Goal: Task Accomplishment & Management: Use online tool/utility

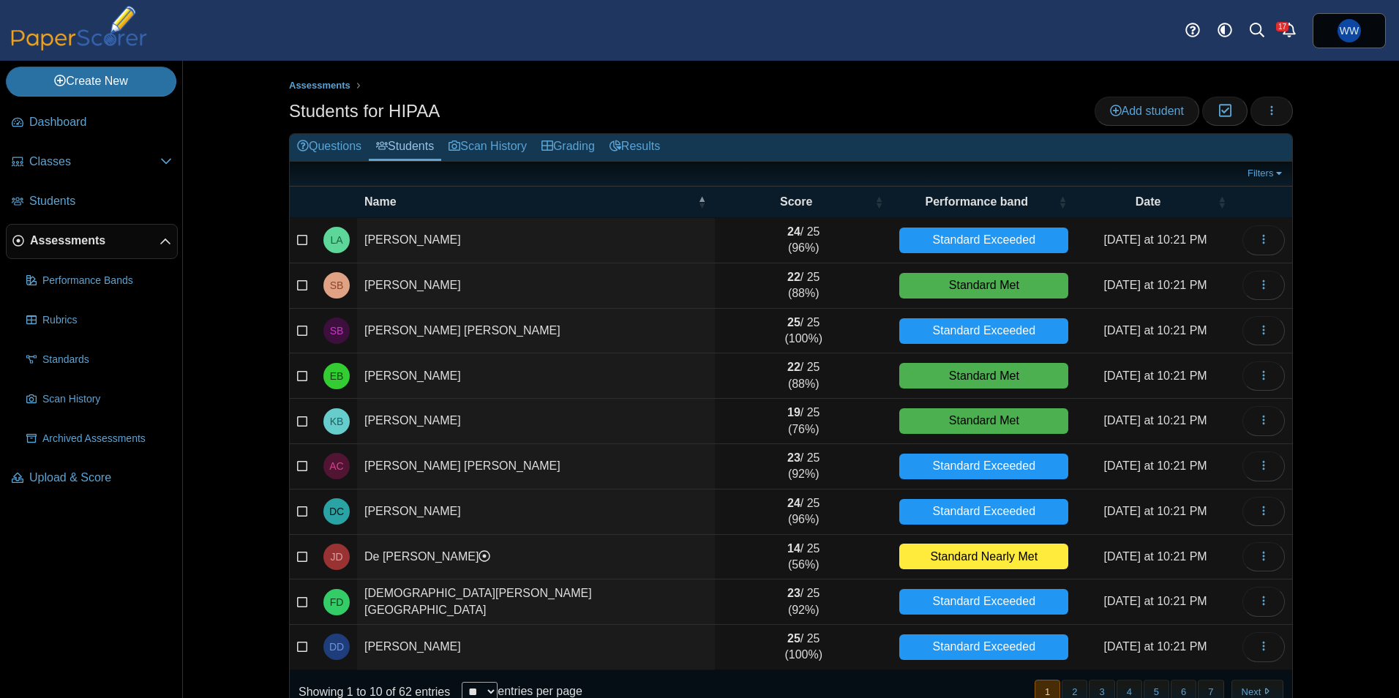
click at [61, 236] on span "Assessments" at bounding box center [95, 241] width 130 height 16
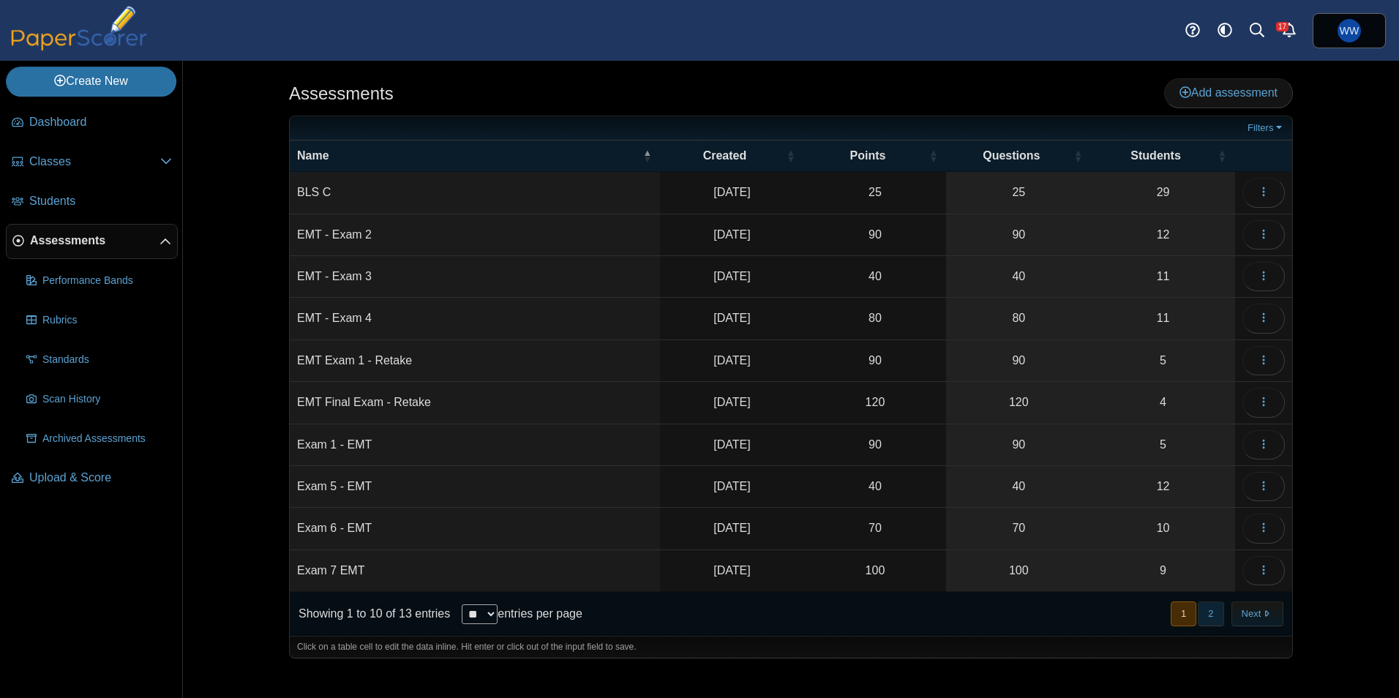
click at [1218, 616] on button "2" at bounding box center [1211, 614] width 26 height 24
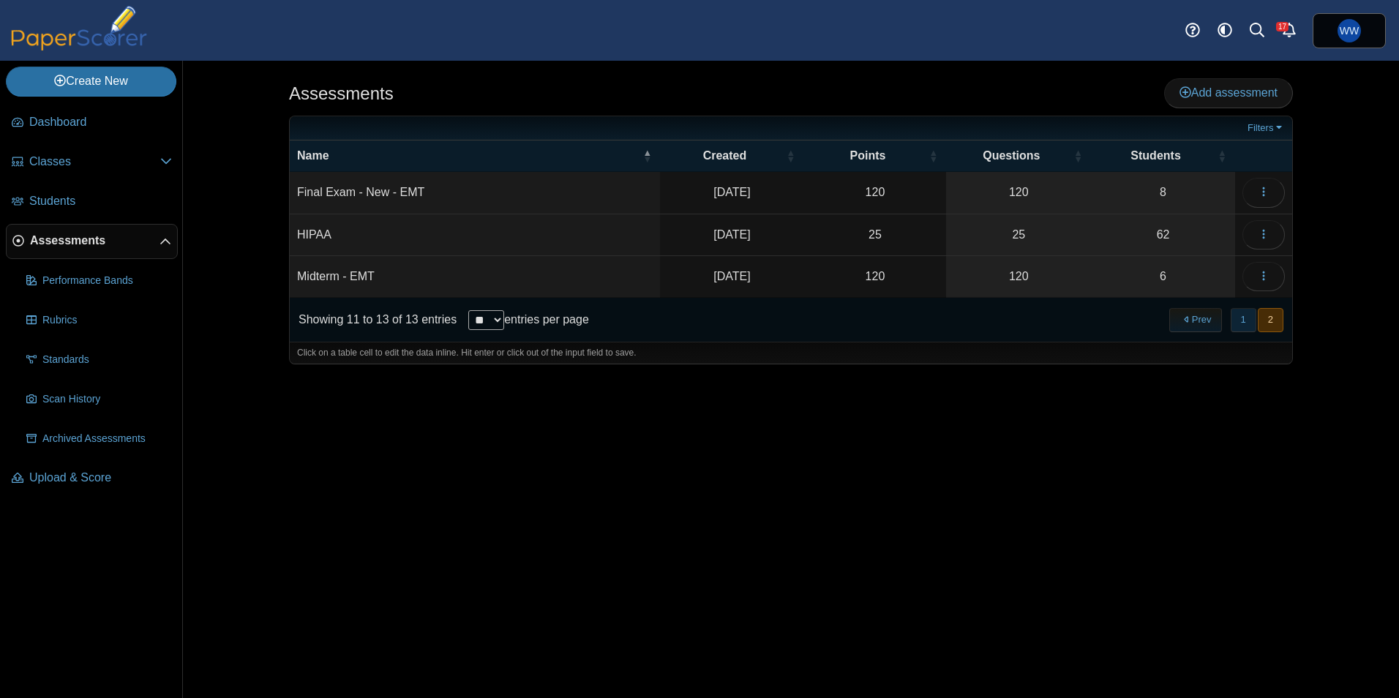
click at [1239, 318] on button "1" at bounding box center [1244, 320] width 26 height 24
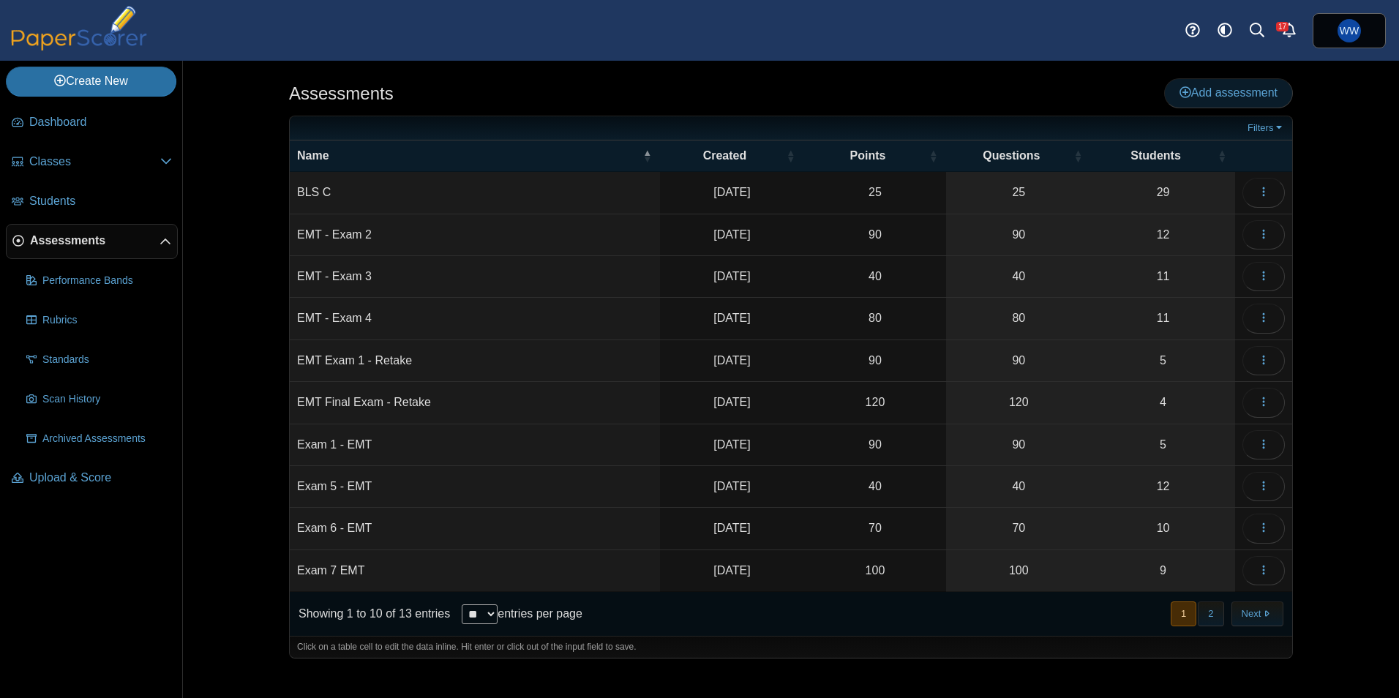
click at [1202, 85] on link "Add assessment" at bounding box center [1228, 92] width 129 height 29
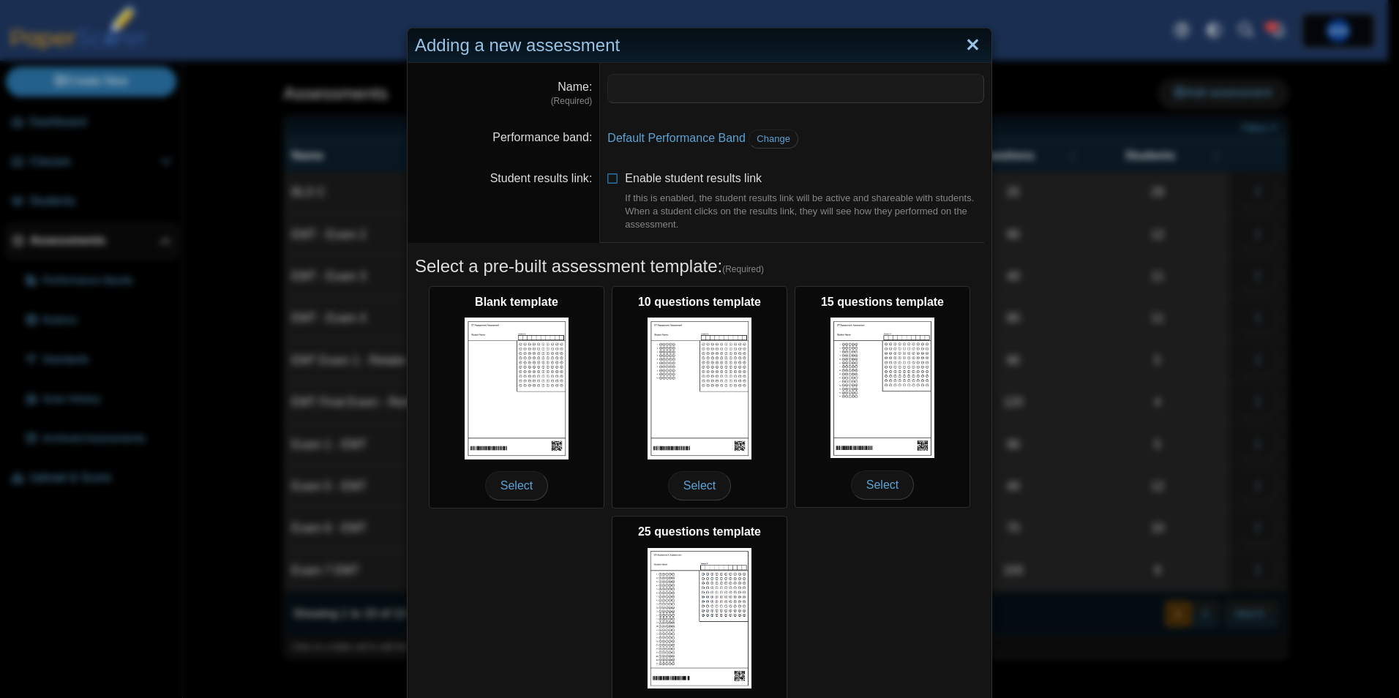
click at [963, 40] on link "Close" at bounding box center [973, 45] width 23 height 25
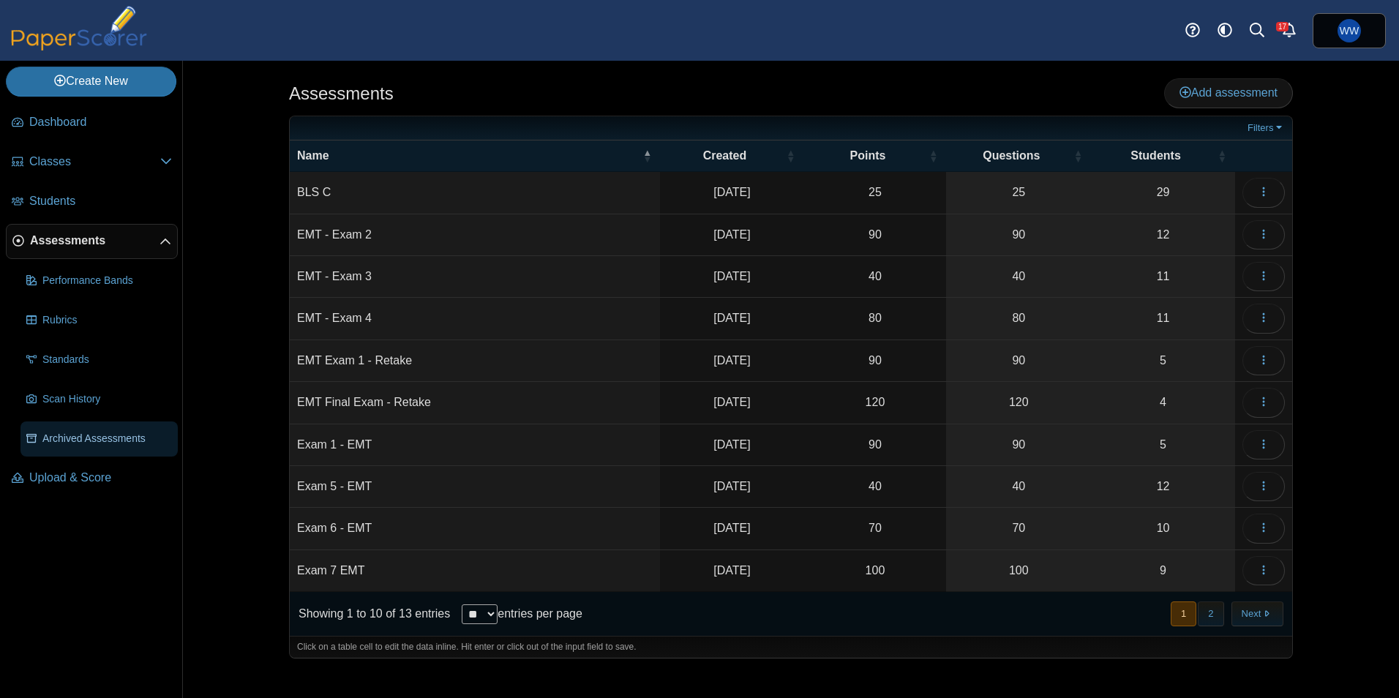
click at [62, 453] on link "Archived Assessments" at bounding box center [98, 439] width 157 height 35
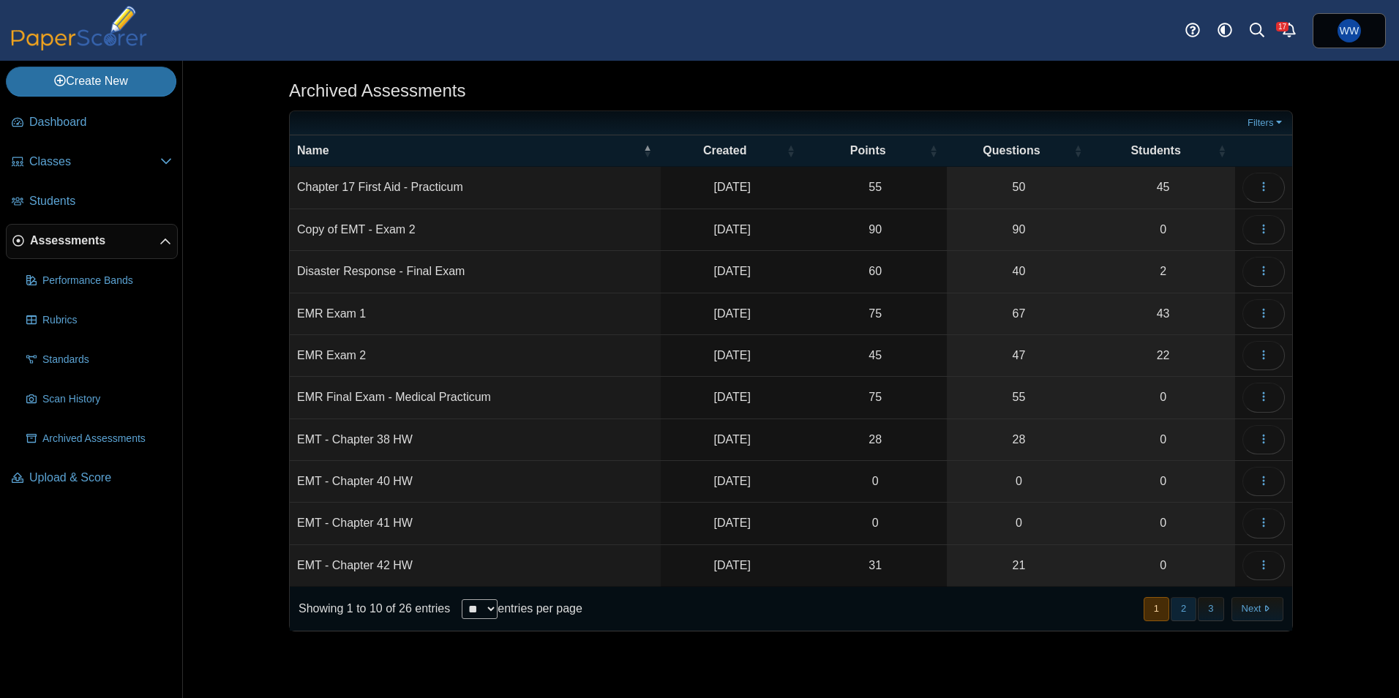
click at [1184, 617] on button "2" at bounding box center [1184, 609] width 26 height 24
click at [1213, 610] on button "3" at bounding box center [1211, 609] width 26 height 24
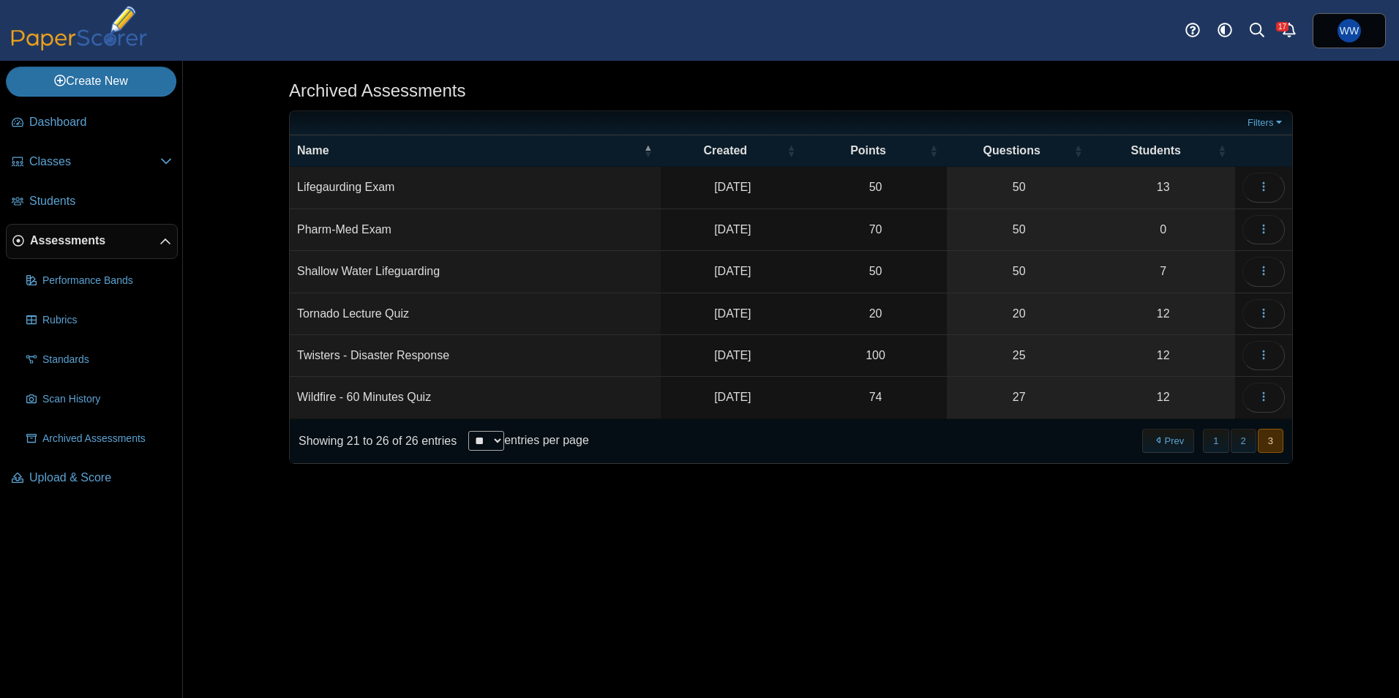
click at [73, 244] on span "Assessments" at bounding box center [95, 241] width 130 height 16
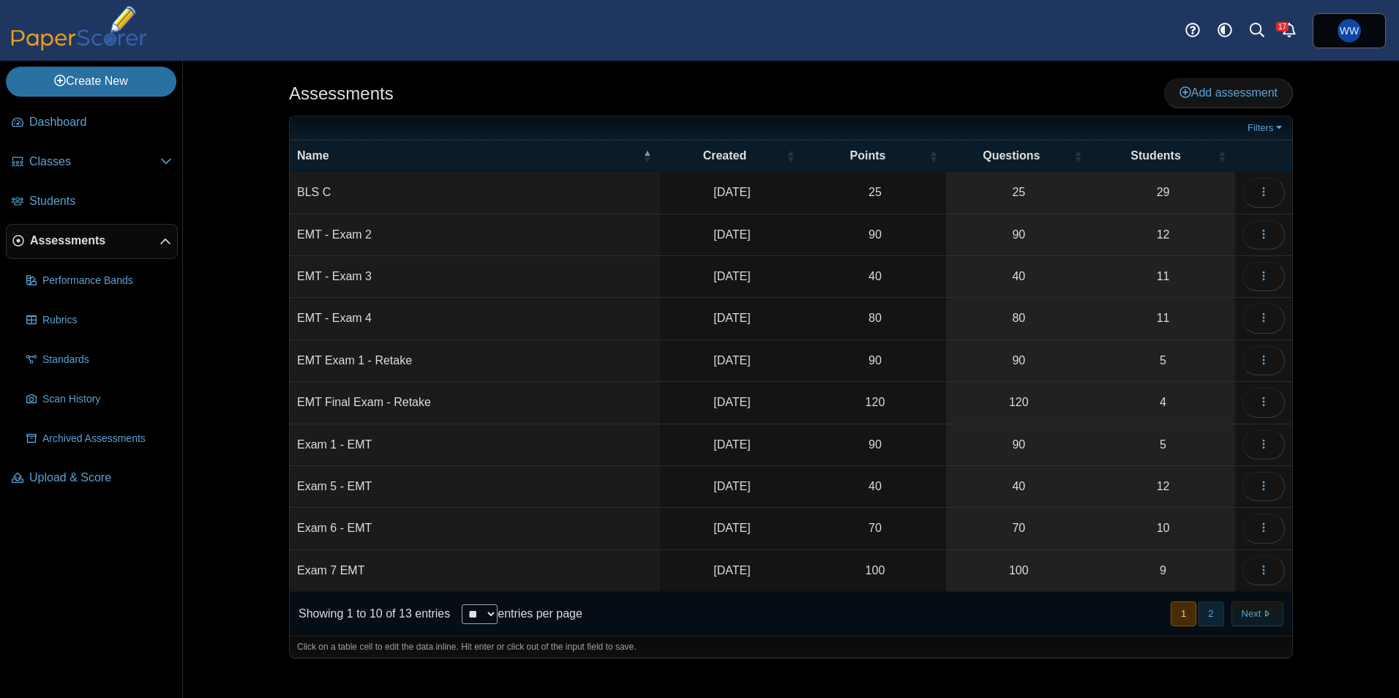
click at [1213, 612] on button "2" at bounding box center [1211, 614] width 26 height 24
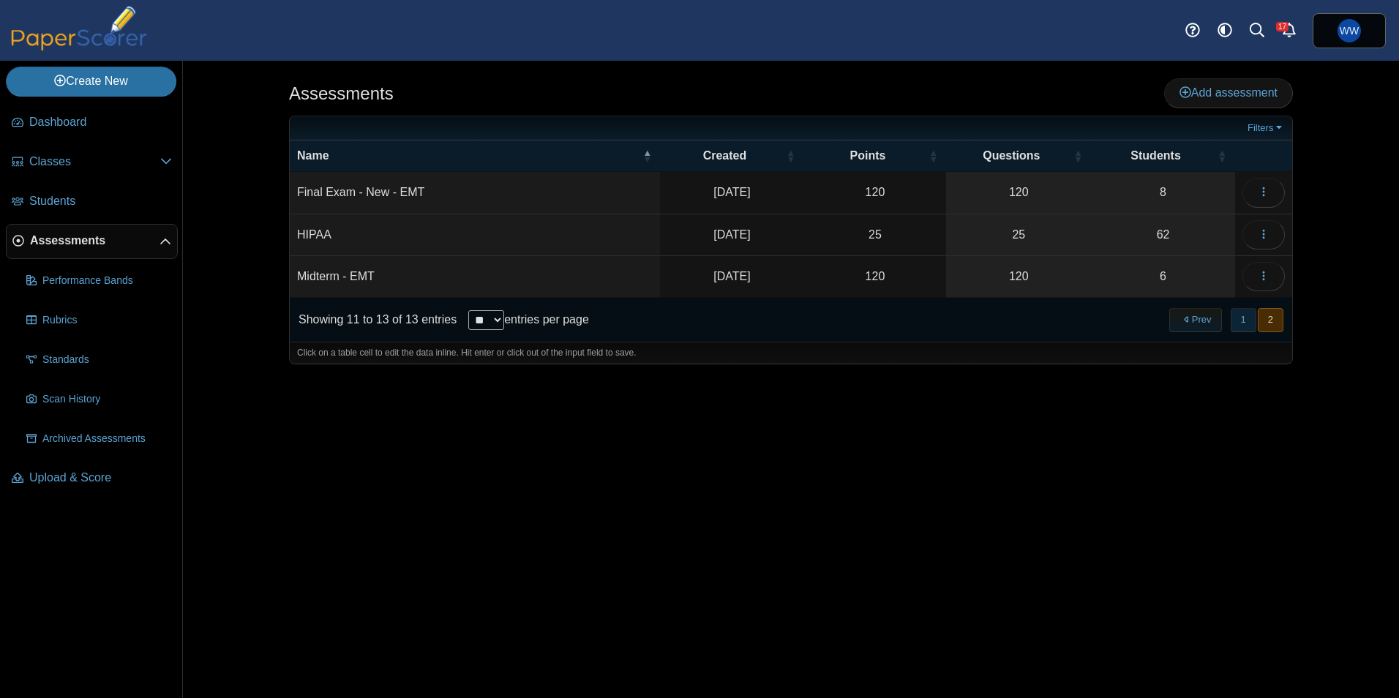
click at [1232, 321] on button "1" at bounding box center [1244, 320] width 26 height 24
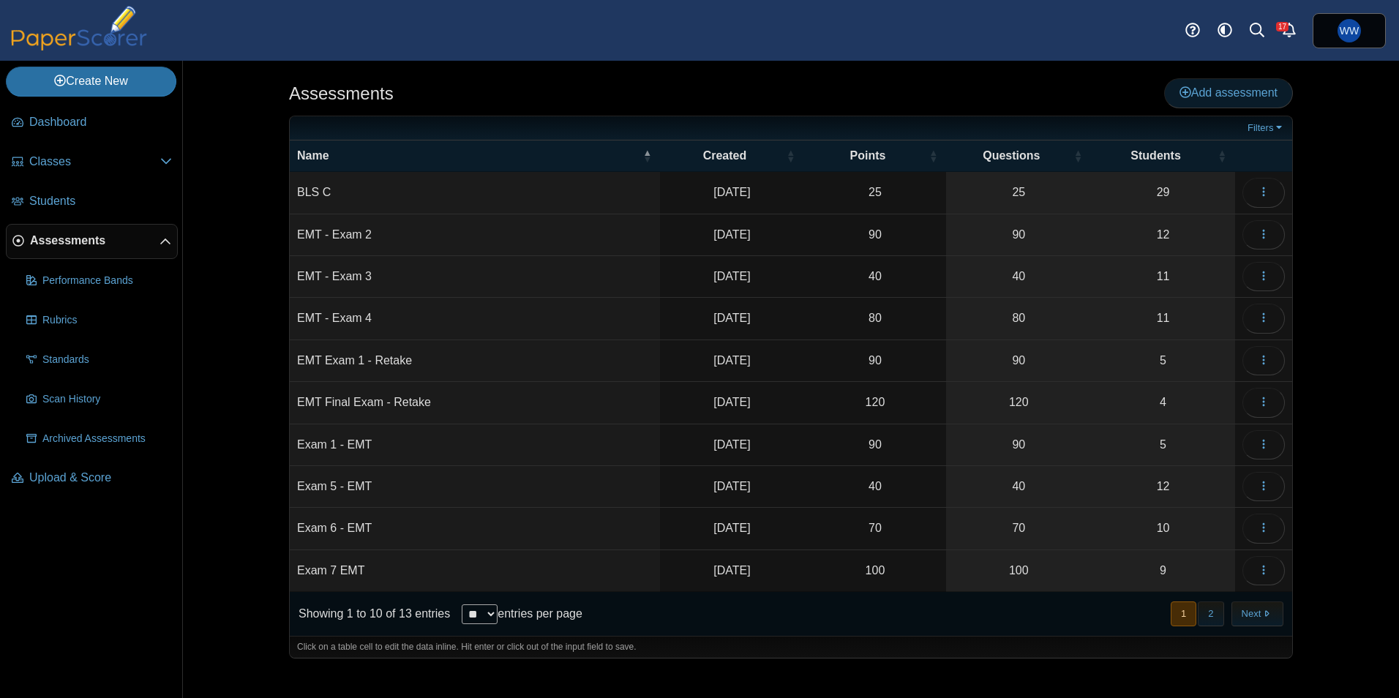
click at [1261, 83] on link "Add assessment" at bounding box center [1228, 92] width 129 height 29
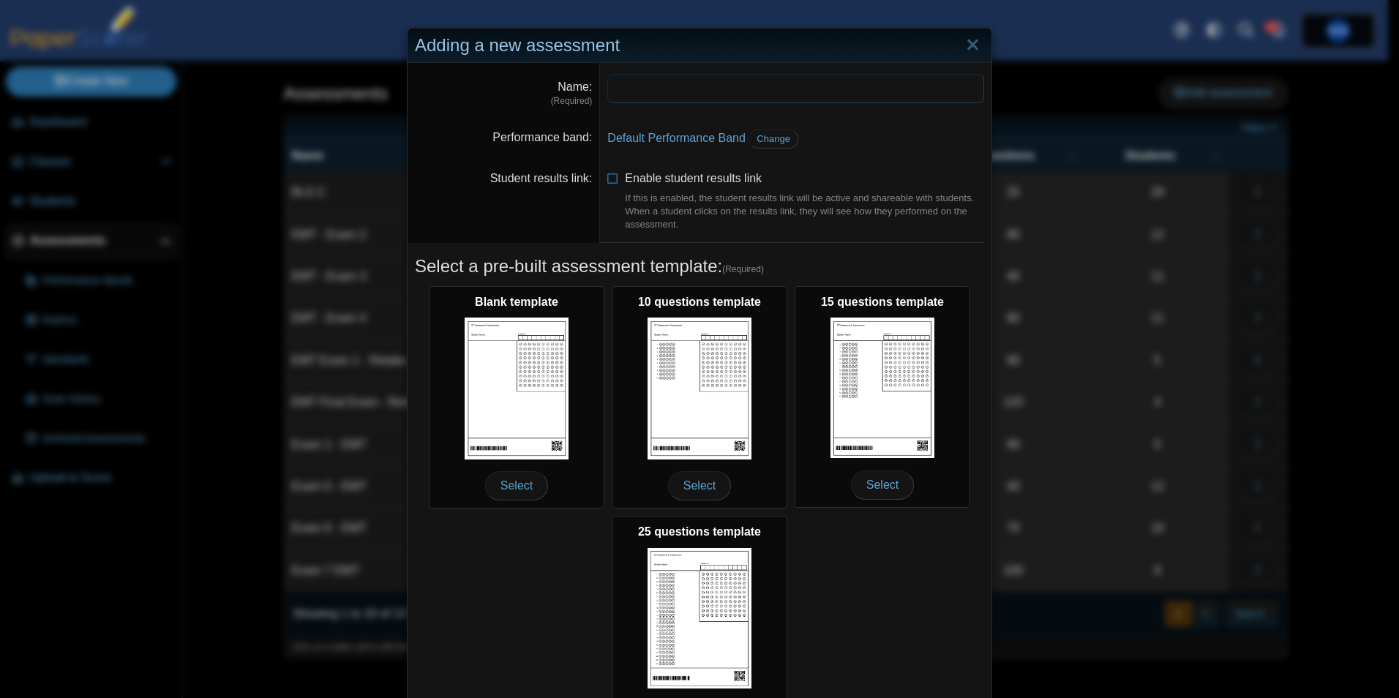
click at [636, 94] on input "Name" at bounding box center [795, 88] width 377 height 29
type input "******"
click at [763, 140] on span "Change" at bounding box center [774, 138] width 34 height 11
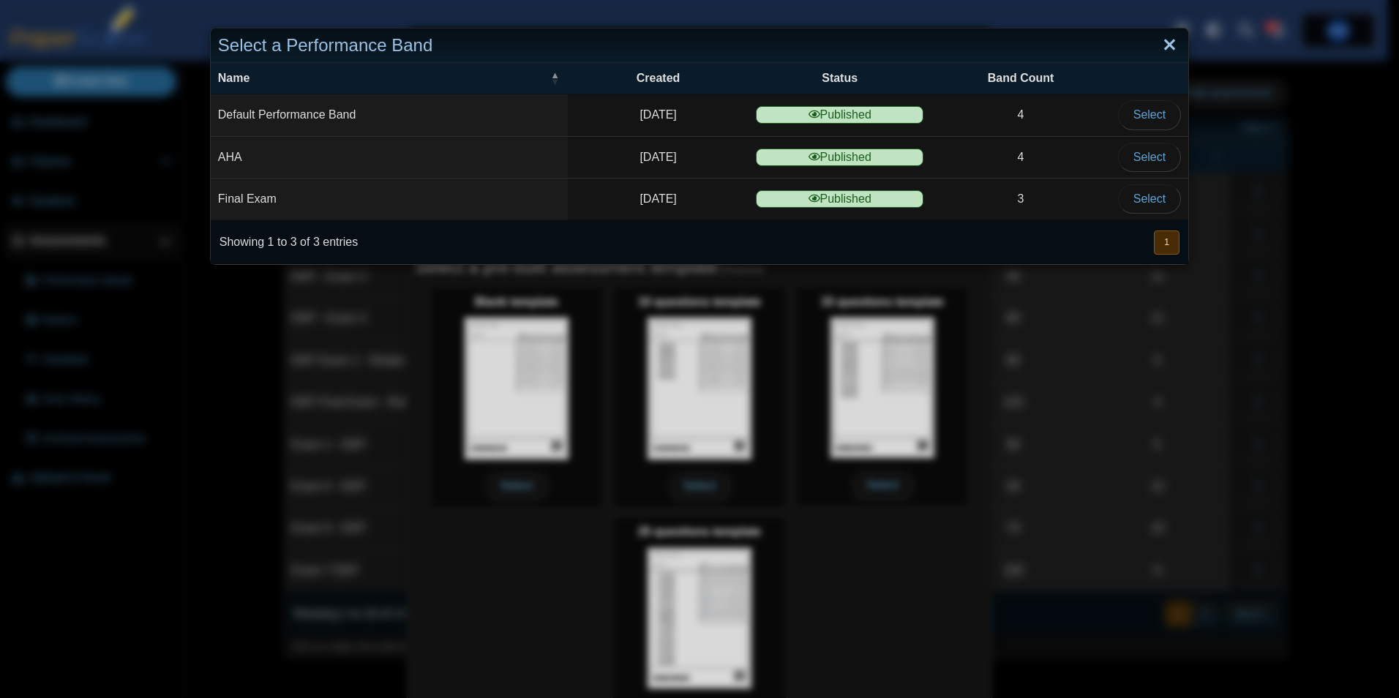
click at [1171, 48] on link "Close" at bounding box center [1169, 45] width 23 height 25
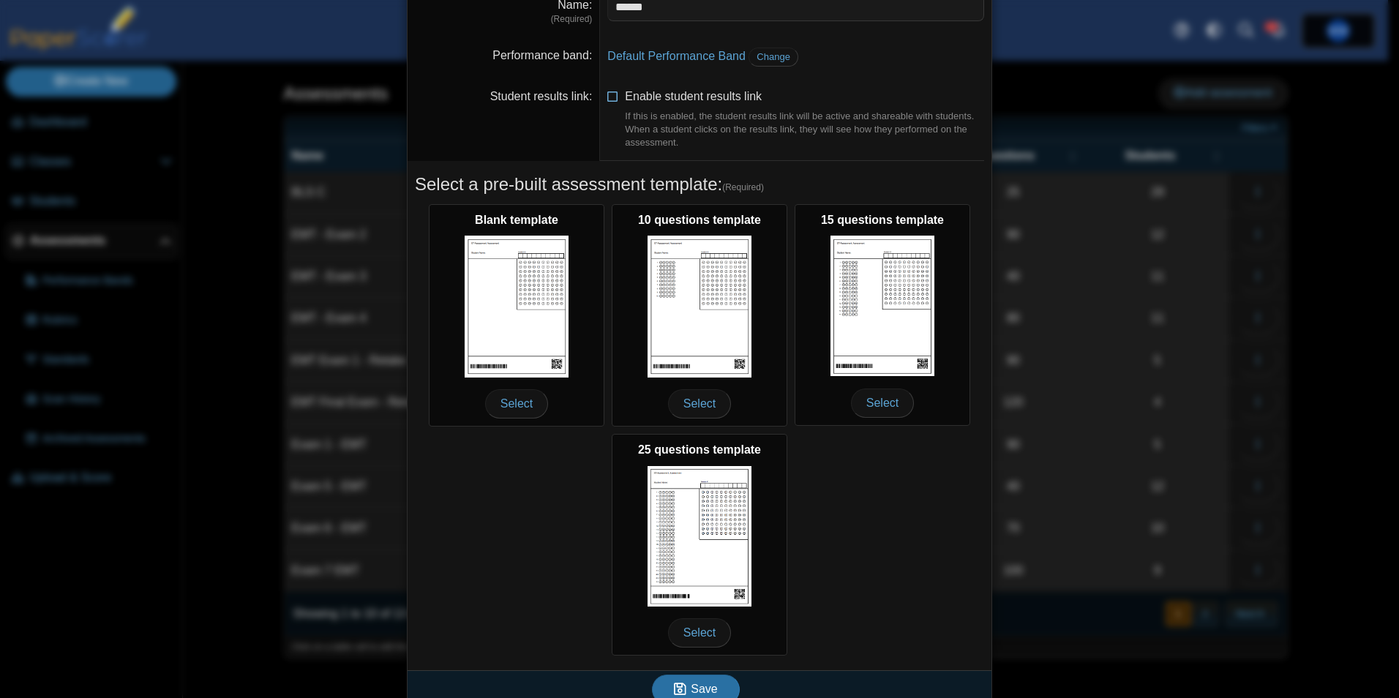
scroll to position [101, 0]
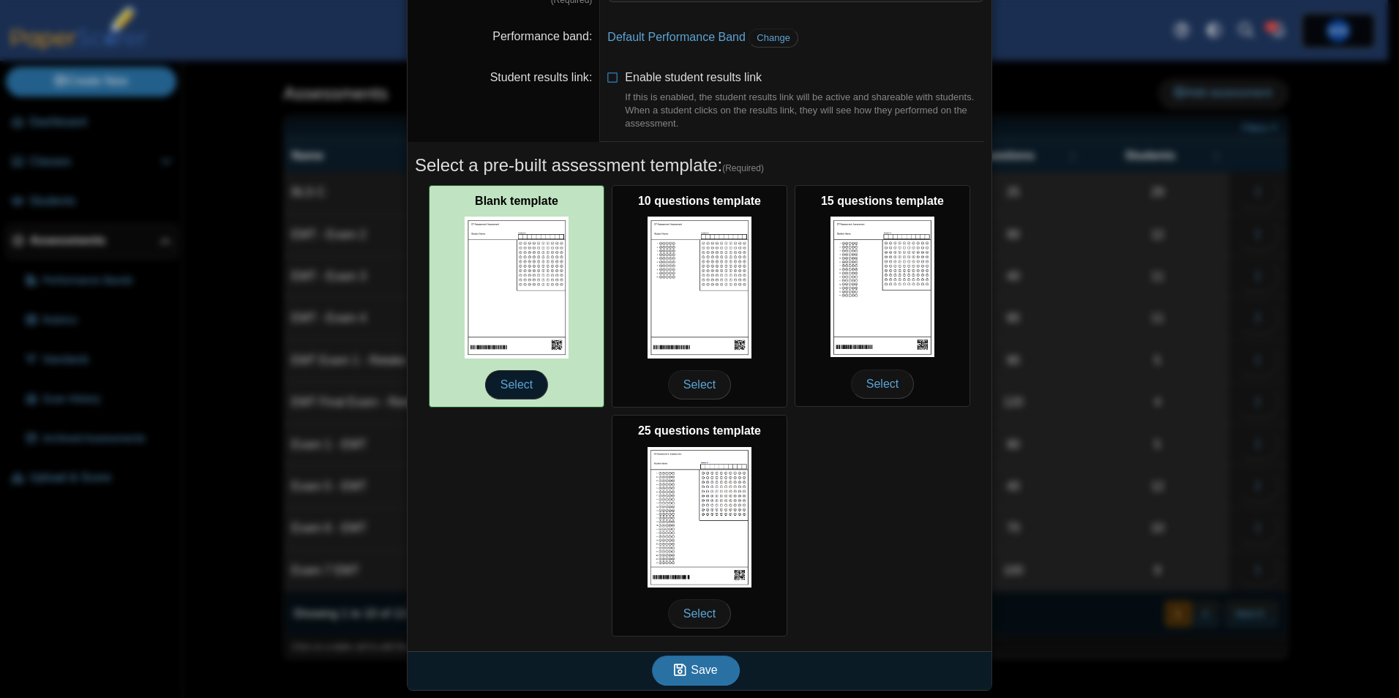
click at [527, 380] on span "Select" at bounding box center [516, 384] width 63 height 29
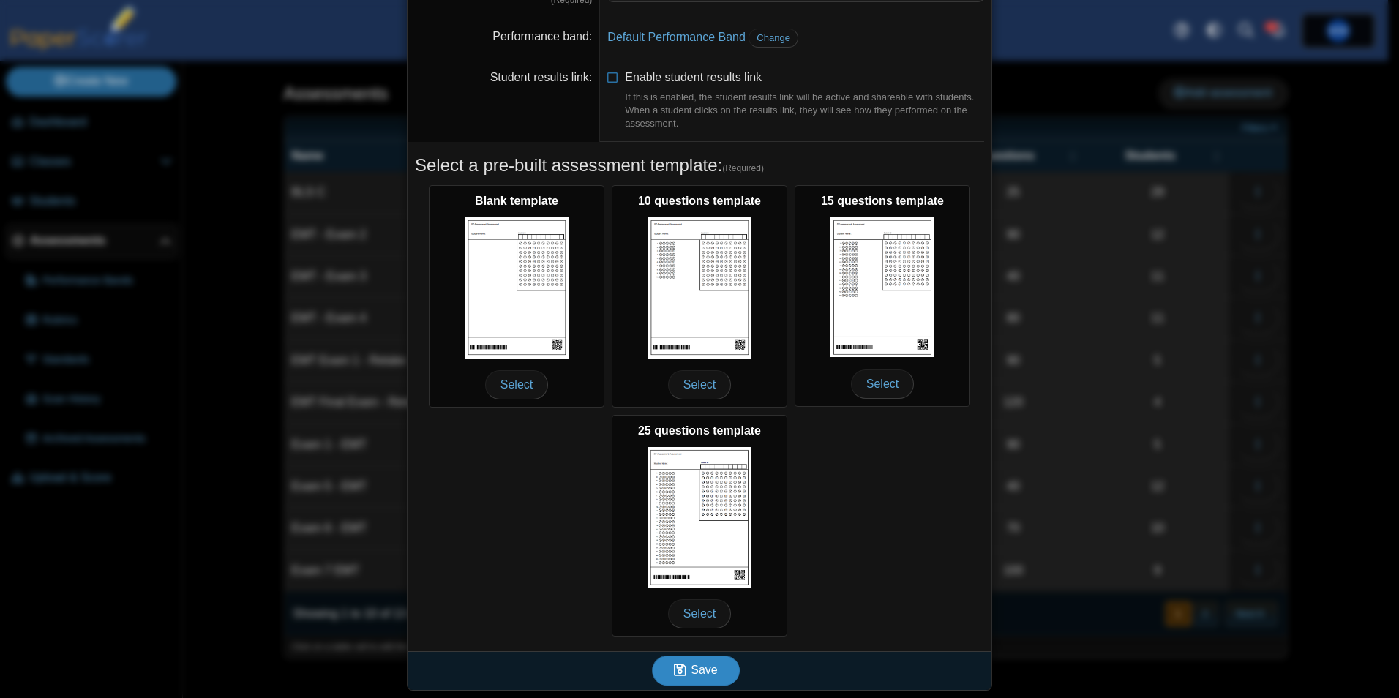
click at [705, 683] on button "Save" at bounding box center [696, 670] width 88 height 29
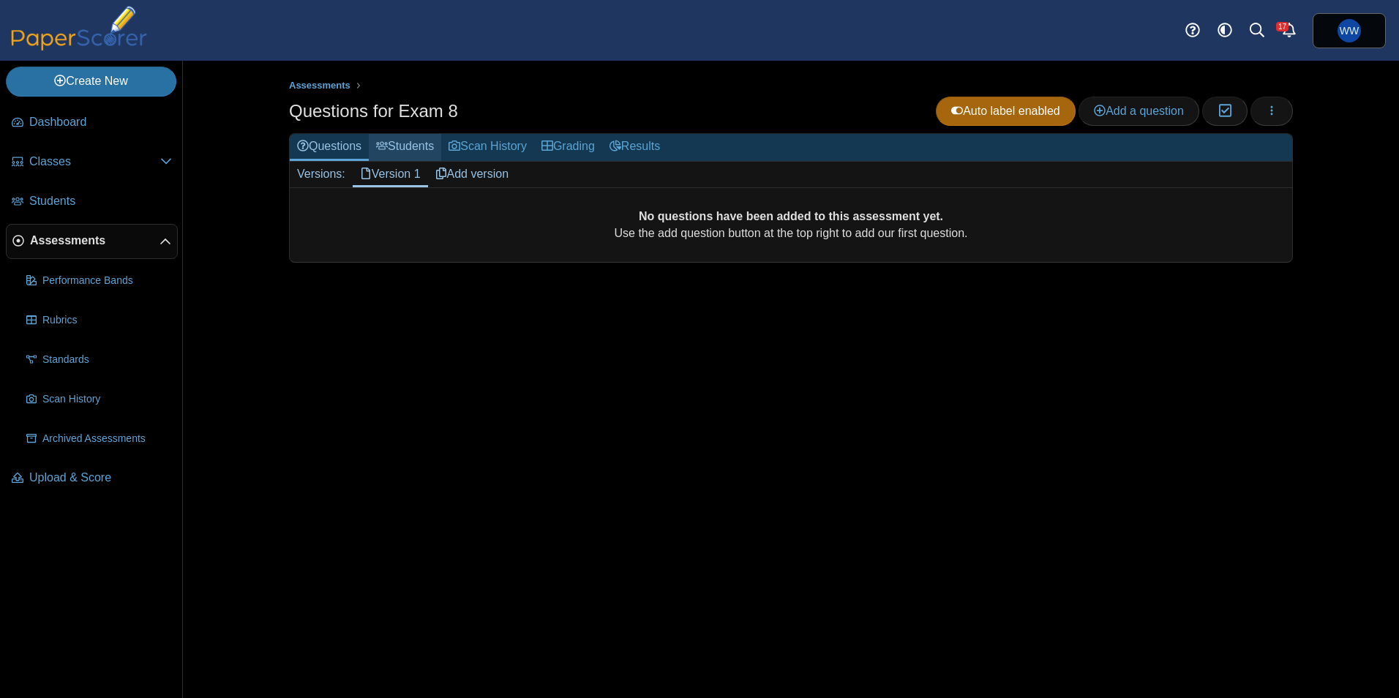
click at [420, 139] on link "Students" at bounding box center [405, 147] width 72 height 27
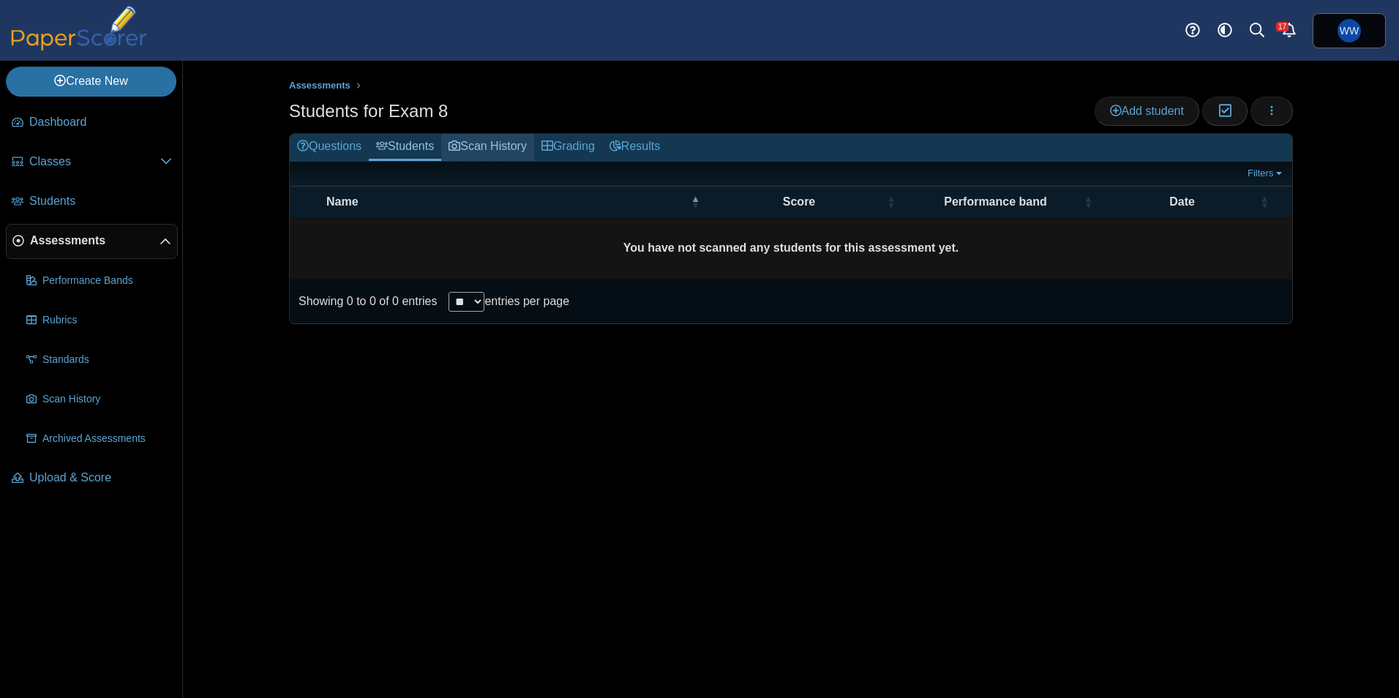
click at [516, 146] on link "Scan History" at bounding box center [487, 147] width 93 height 27
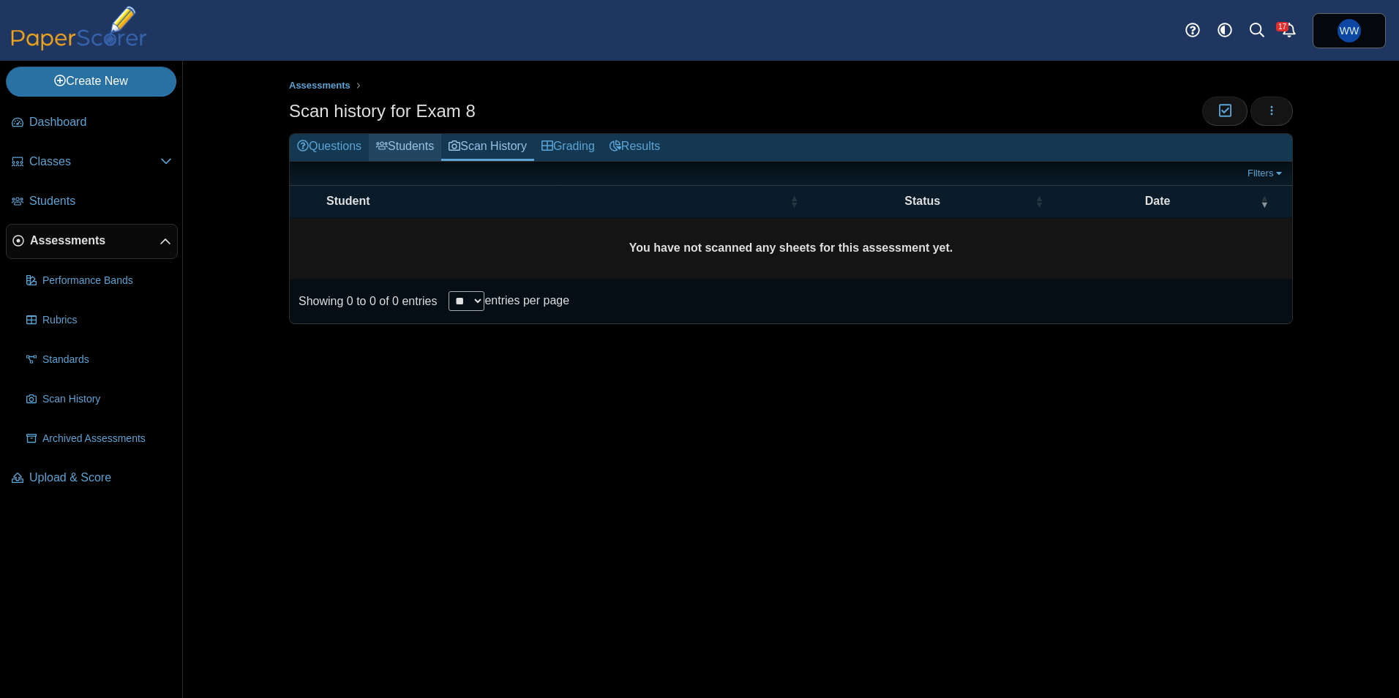
click at [422, 143] on link "Students" at bounding box center [405, 147] width 72 height 27
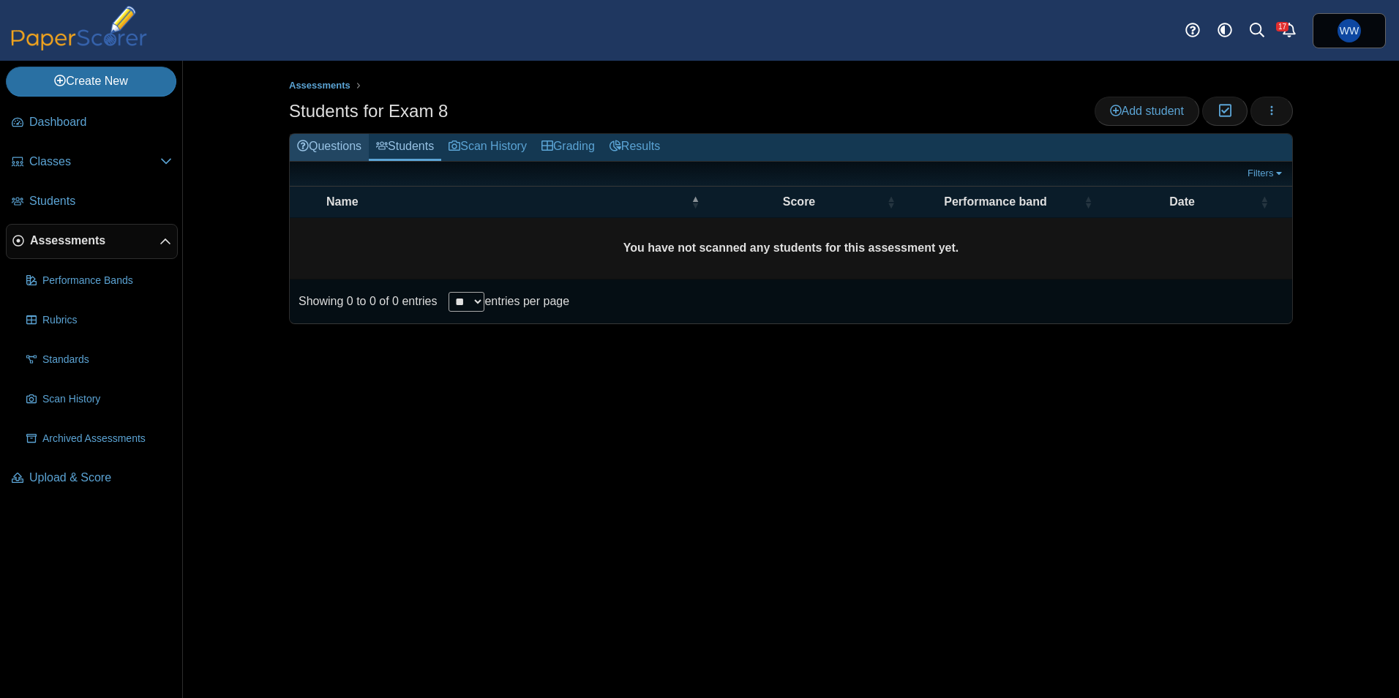
click at [329, 141] on link "Questions" at bounding box center [329, 147] width 79 height 27
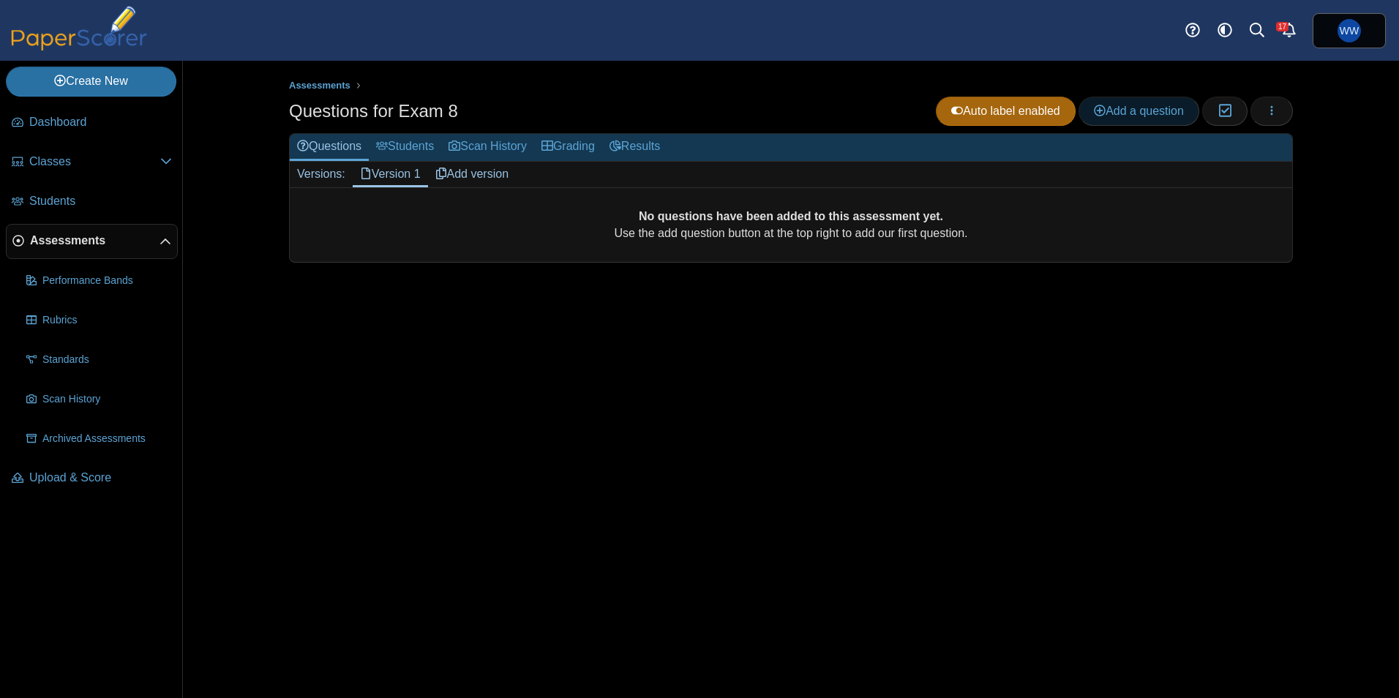
click at [1157, 118] on link "Add a question" at bounding box center [1139, 111] width 121 height 29
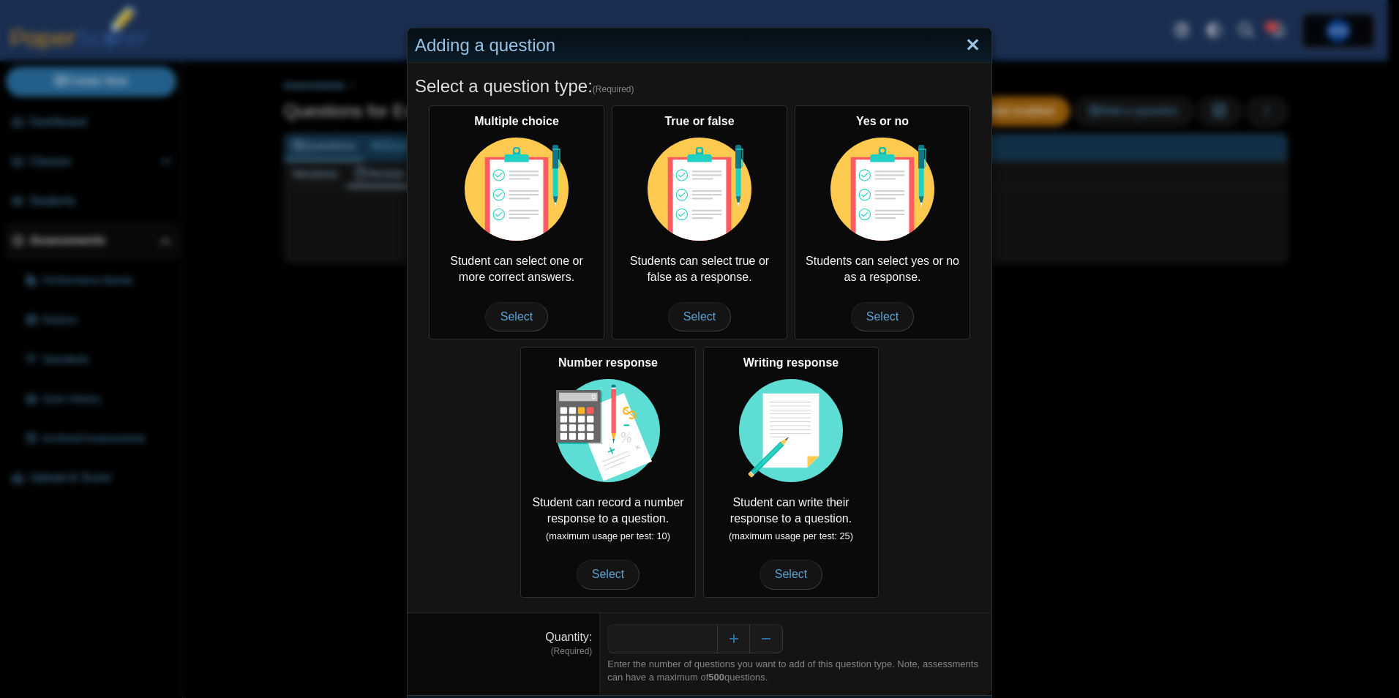
click at [962, 42] on link "Close" at bounding box center [973, 45] width 23 height 25
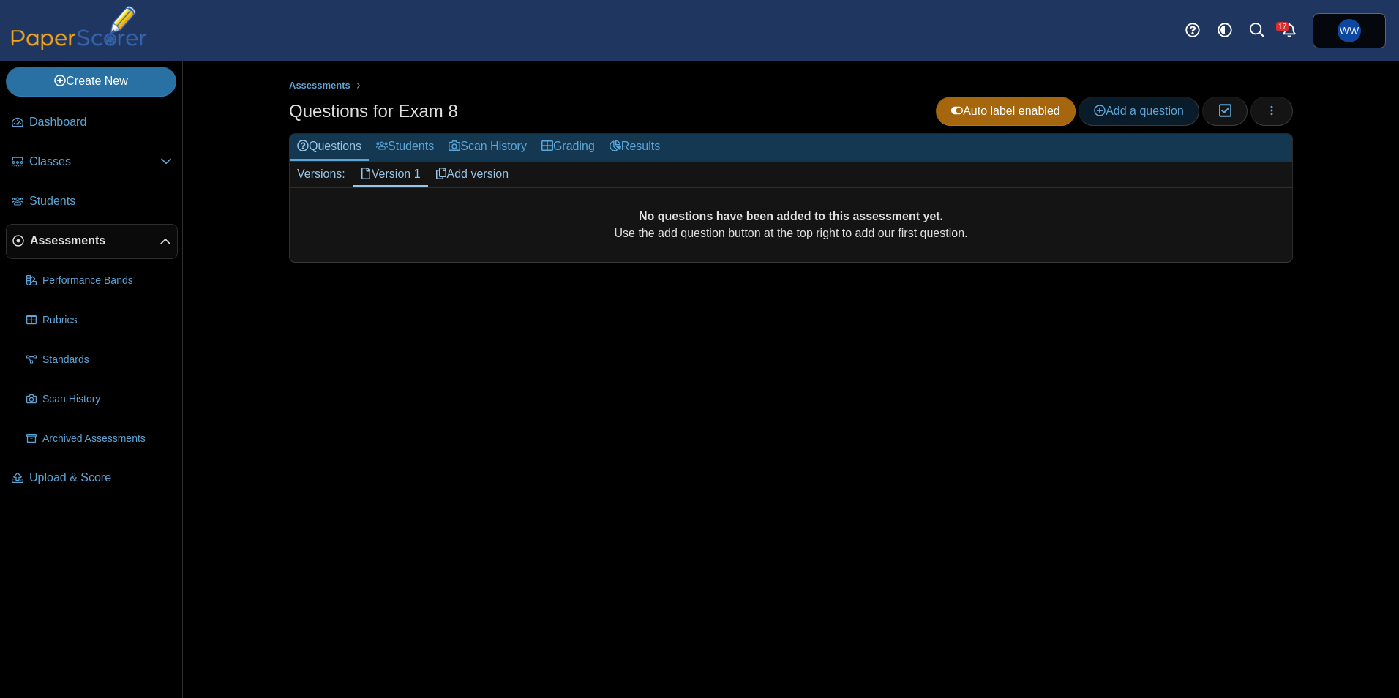
click at [1159, 111] on span "Add a question" at bounding box center [1139, 111] width 90 height 12
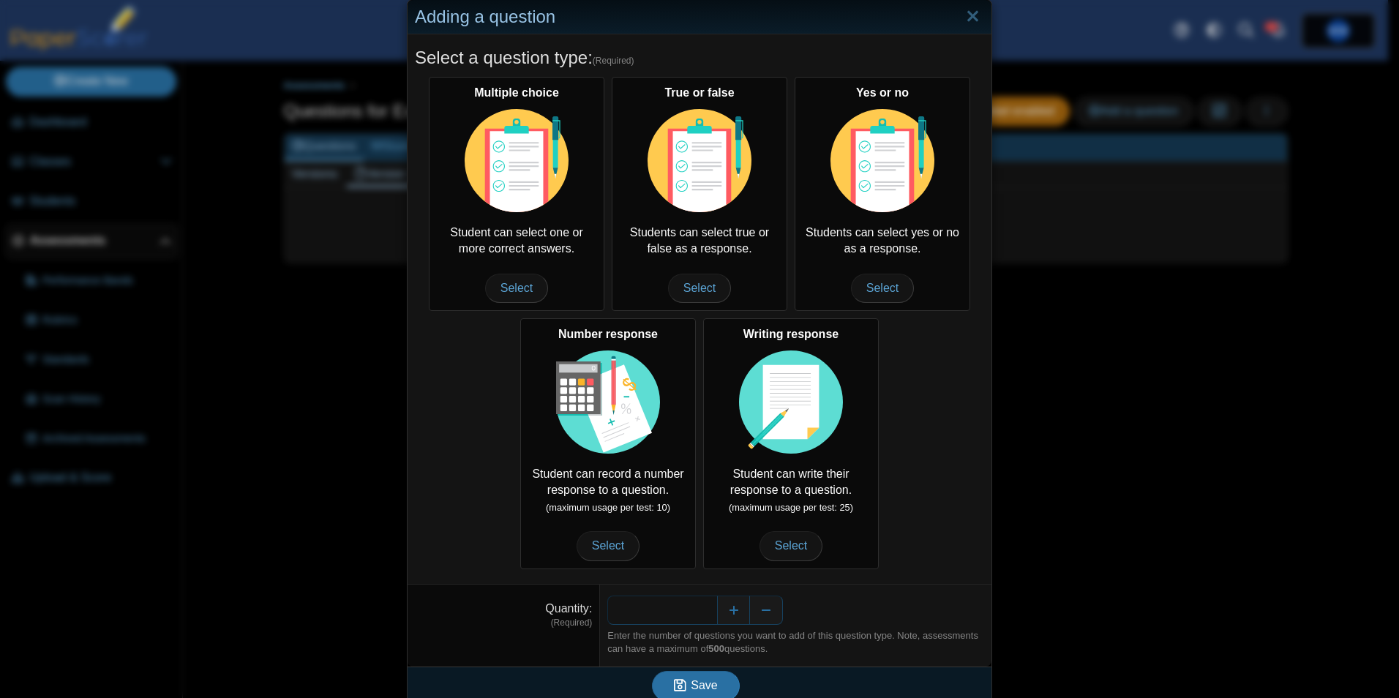
scroll to position [44, 0]
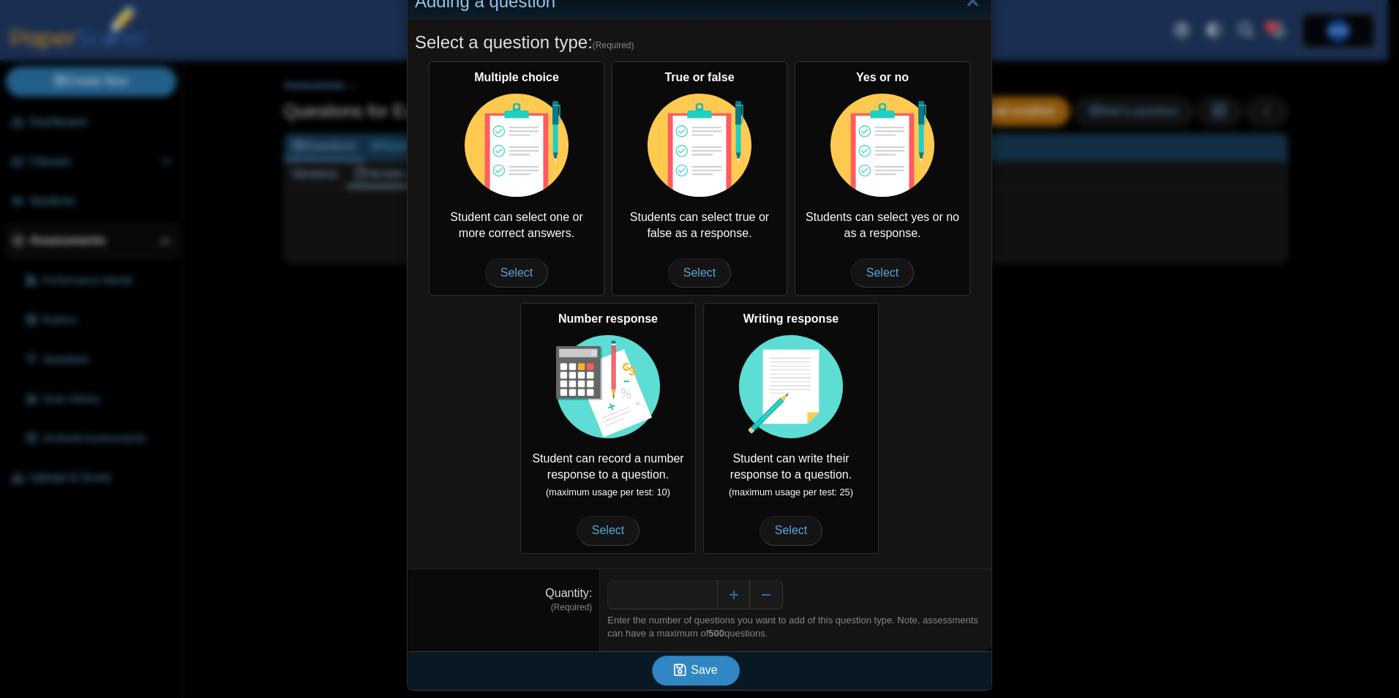
click at [709, 671] on span "Save" at bounding box center [704, 670] width 26 height 12
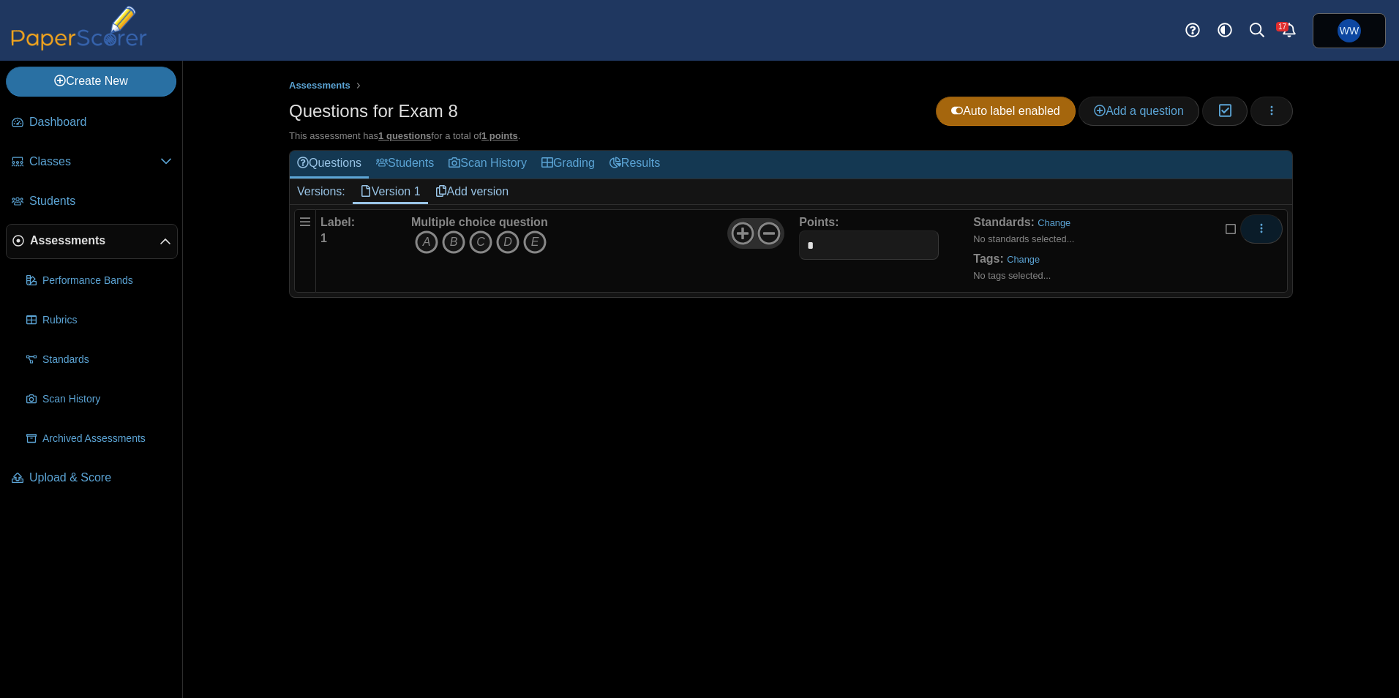
click at [1276, 232] on button "More options" at bounding box center [1261, 228] width 42 height 29
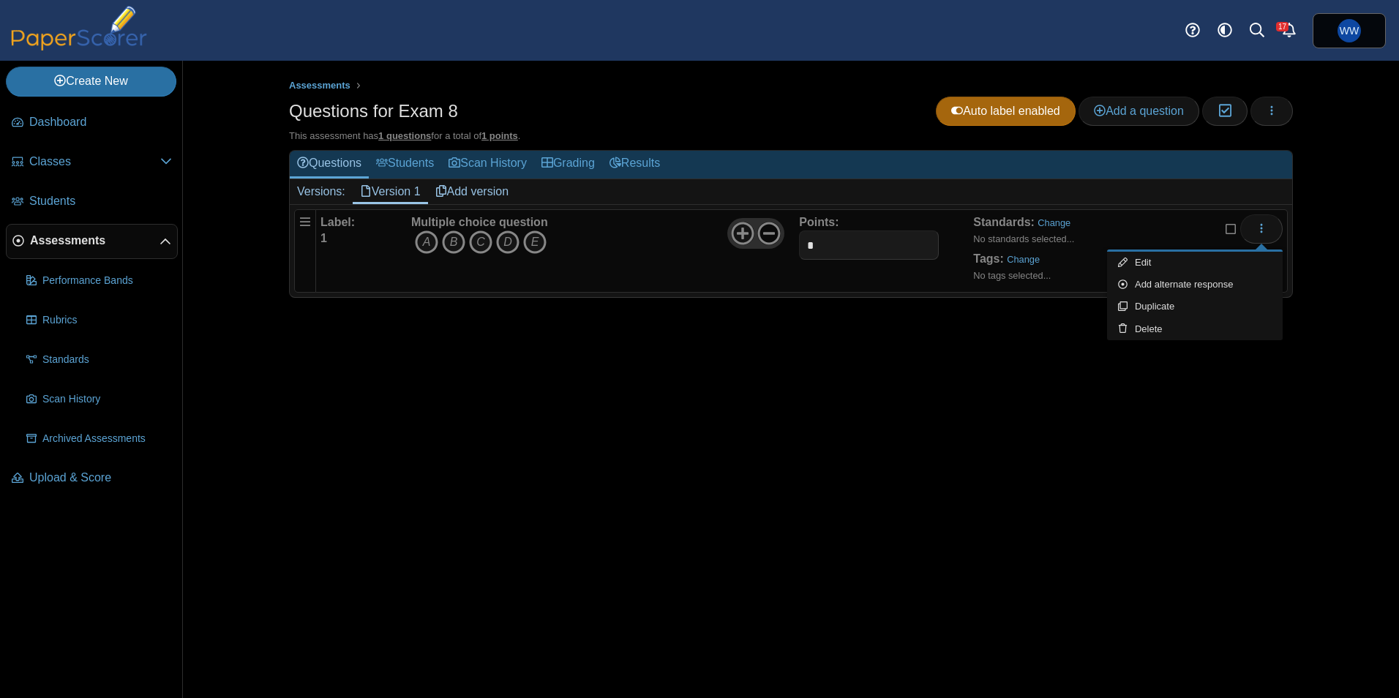
click at [772, 231] on icon at bounding box center [768, 233] width 23 height 23
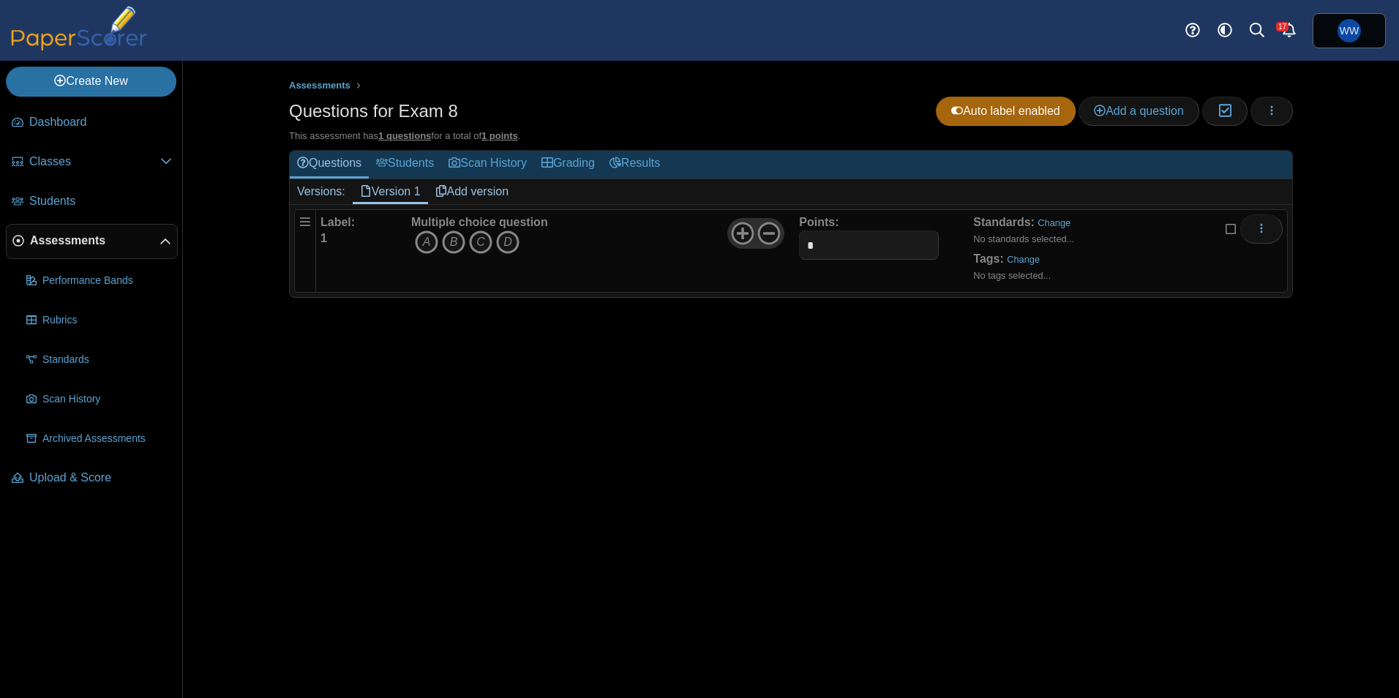
click at [831, 382] on div "Assessments Questions for Exam 8 Auto label enabled Add a question Moderation 0" at bounding box center [791, 379] width 1098 height 637
click at [1113, 120] on link "Add a question" at bounding box center [1139, 111] width 121 height 29
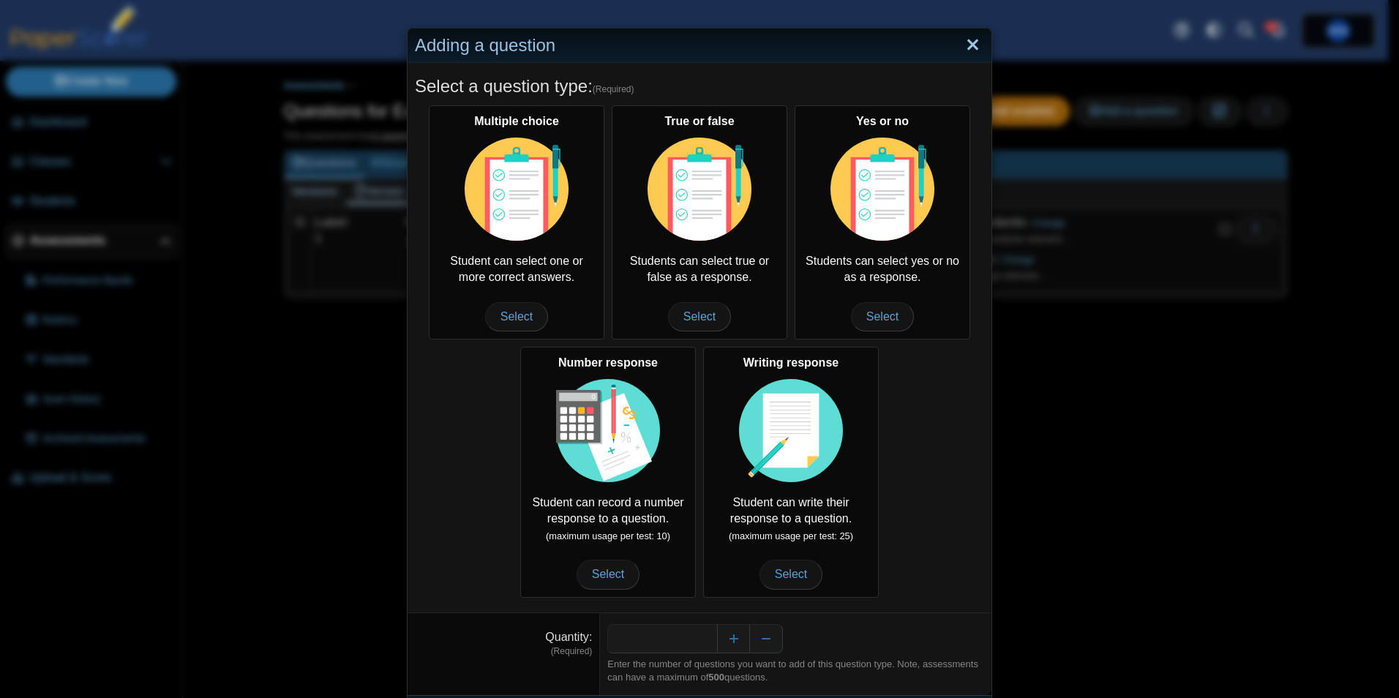
click at [973, 39] on link "Close" at bounding box center [973, 45] width 23 height 25
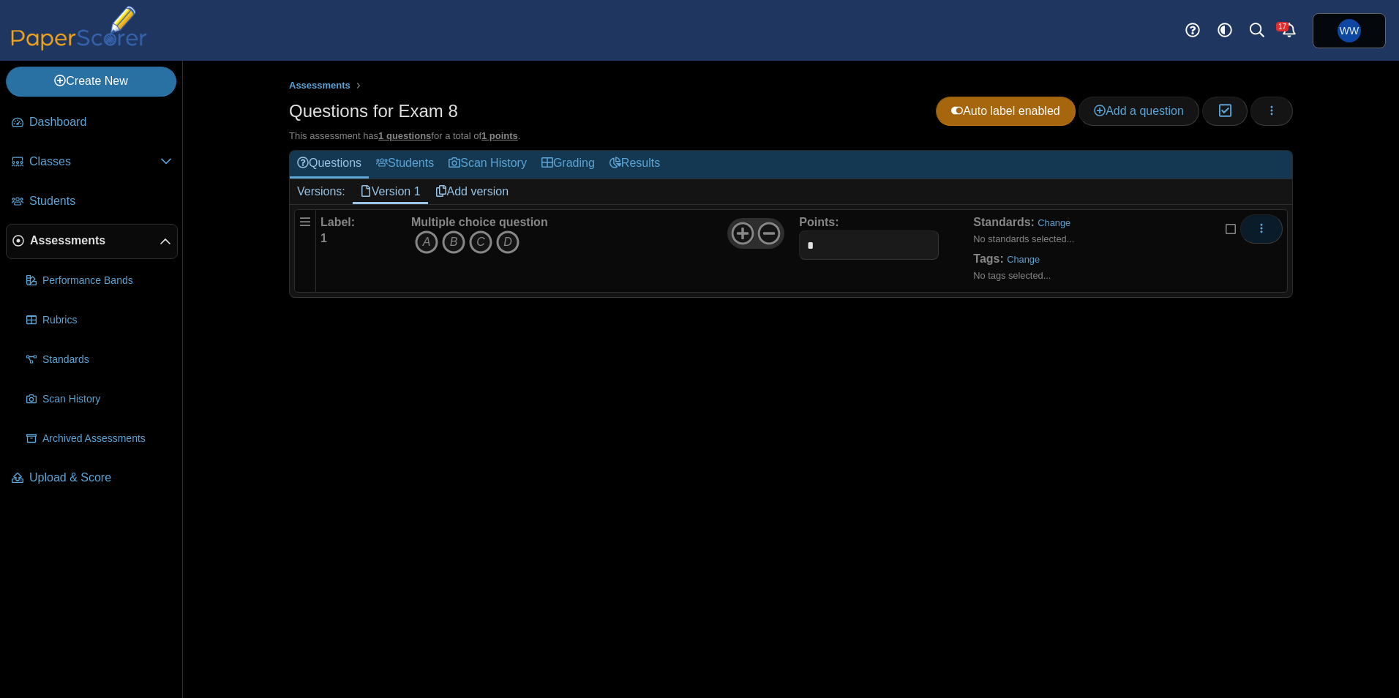
click at [1266, 227] on icon "More options" at bounding box center [1262, 228] width 12 height 12
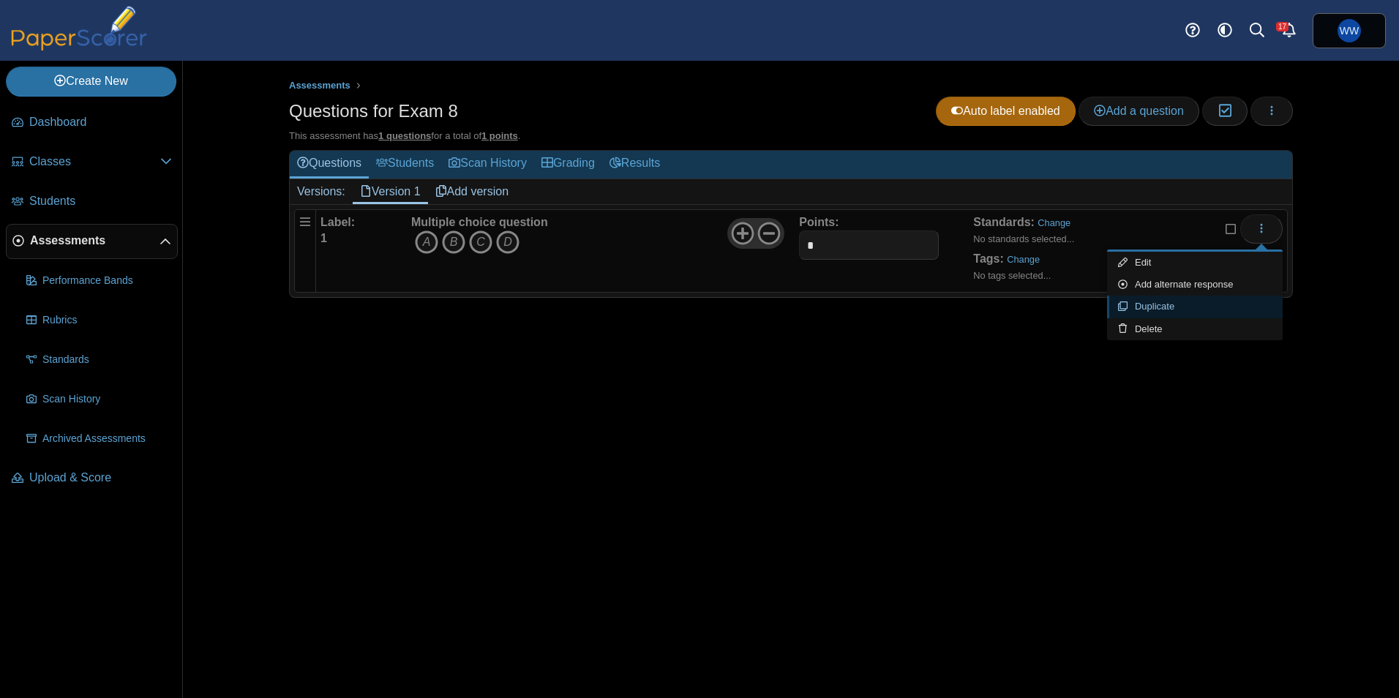
click at [1195, 300] on link "Duplicate" at bounding box center [1195, 307] width 176 height 22
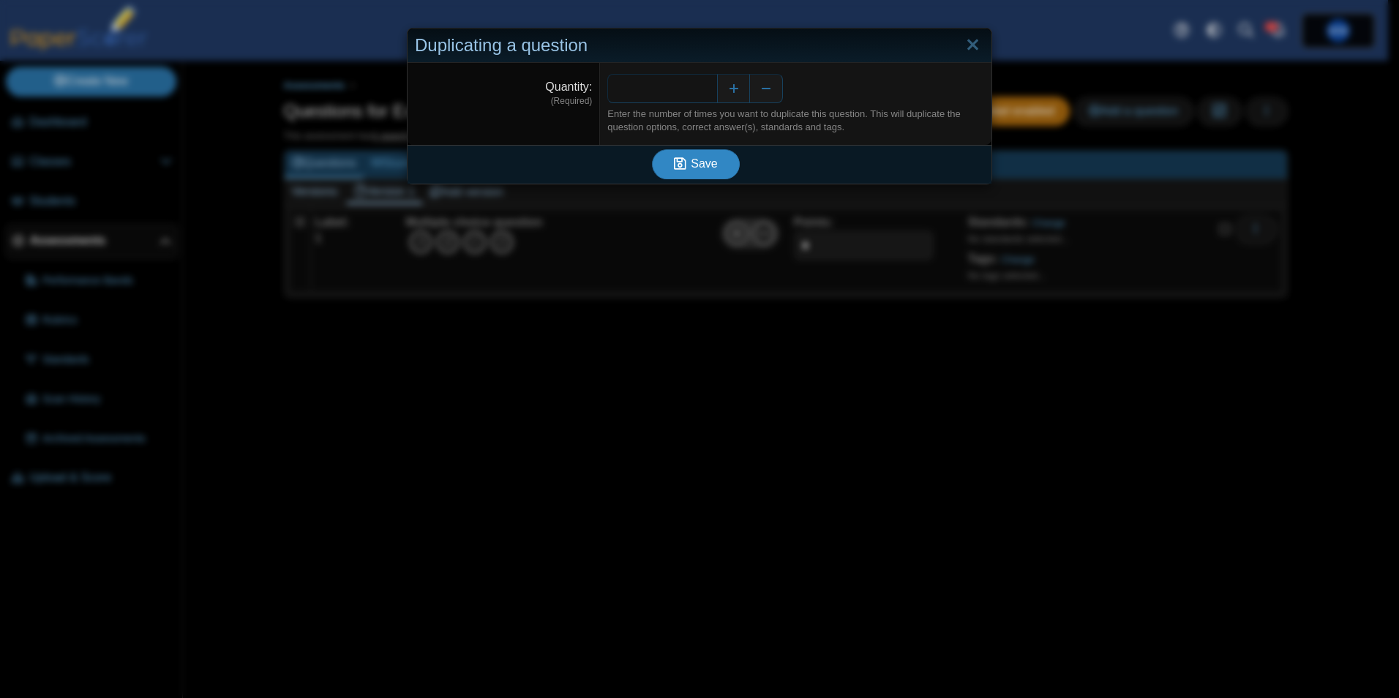
type input "**"
click at [696, 165] on span "Save" at bounding box center [704, 163] width 26 height 12
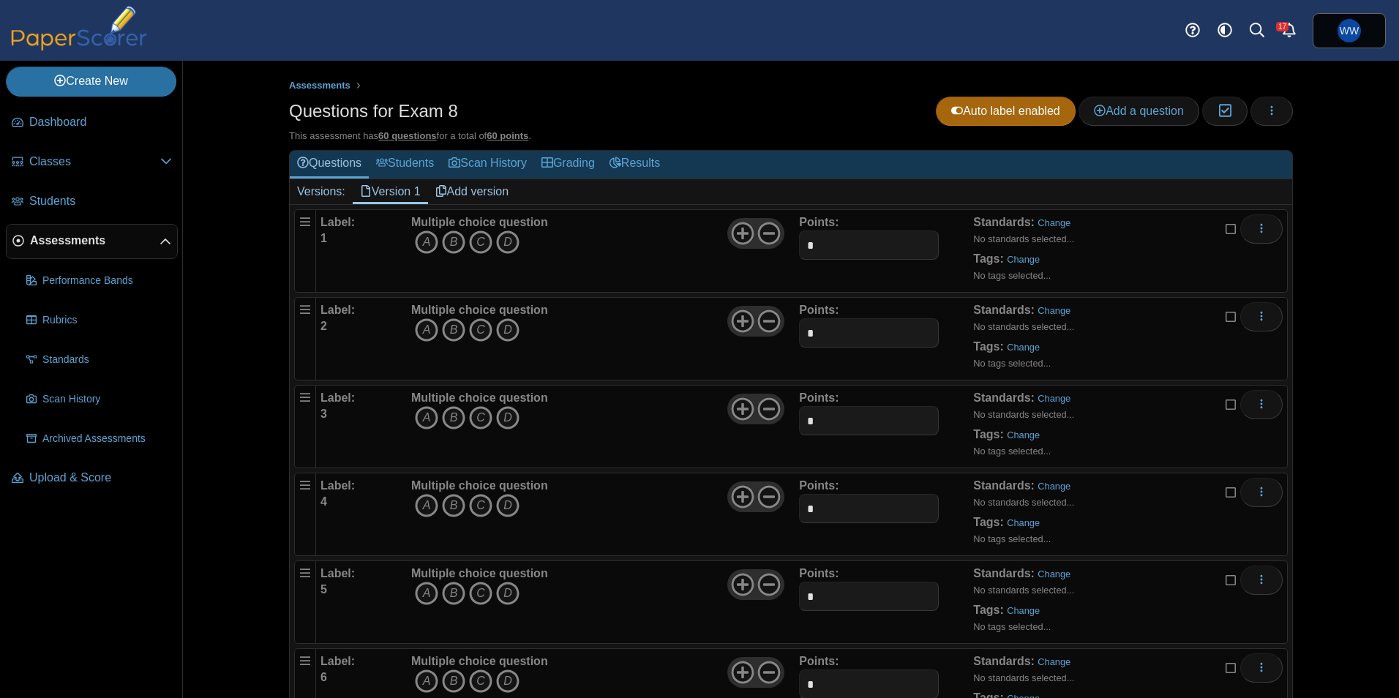
drag, startPoint x: 1300, startPoint y: 193, endPoint x: 1229, endPoint y: 182, distance: 72.6
click at [1300, 190] on div "Assessments Questions for Exam 8 Auto label enabled Add a question Moderation 0" at bounding box center [791, 379] width 1098 height 637
click at [54, 217] on link "Students" at bounding box center [92, 201] width 172 height 35
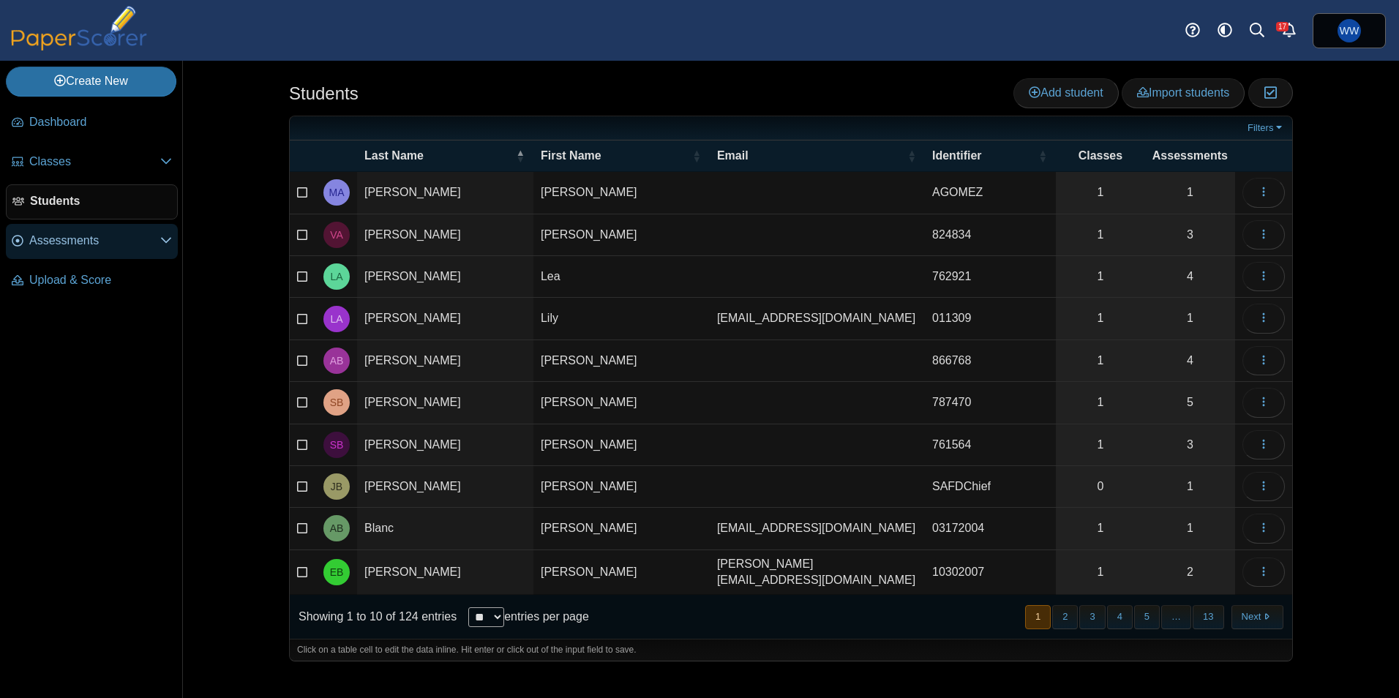
click at [54, 239] on span "Assessments" at bounding box center [94, 241] width 131 height 16
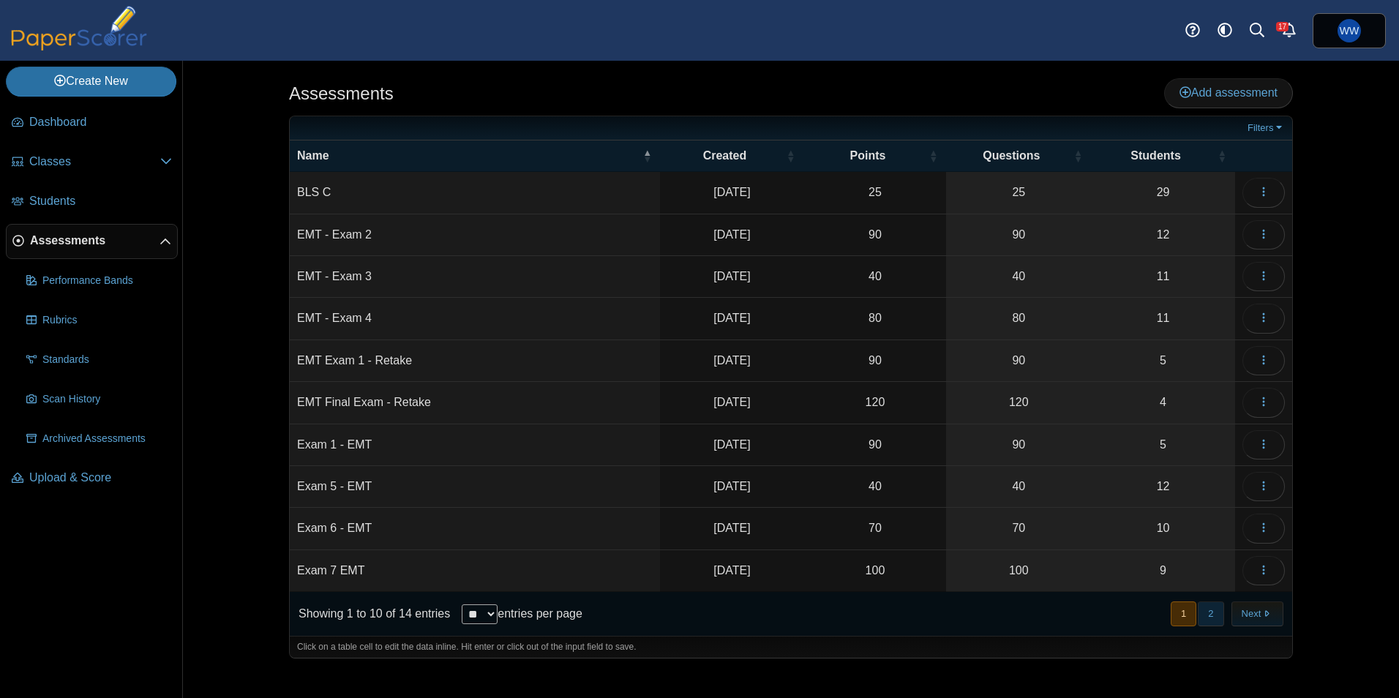
click at [1213, 623] on button "2" at bounding box center [1211, 614] width 26 height 24
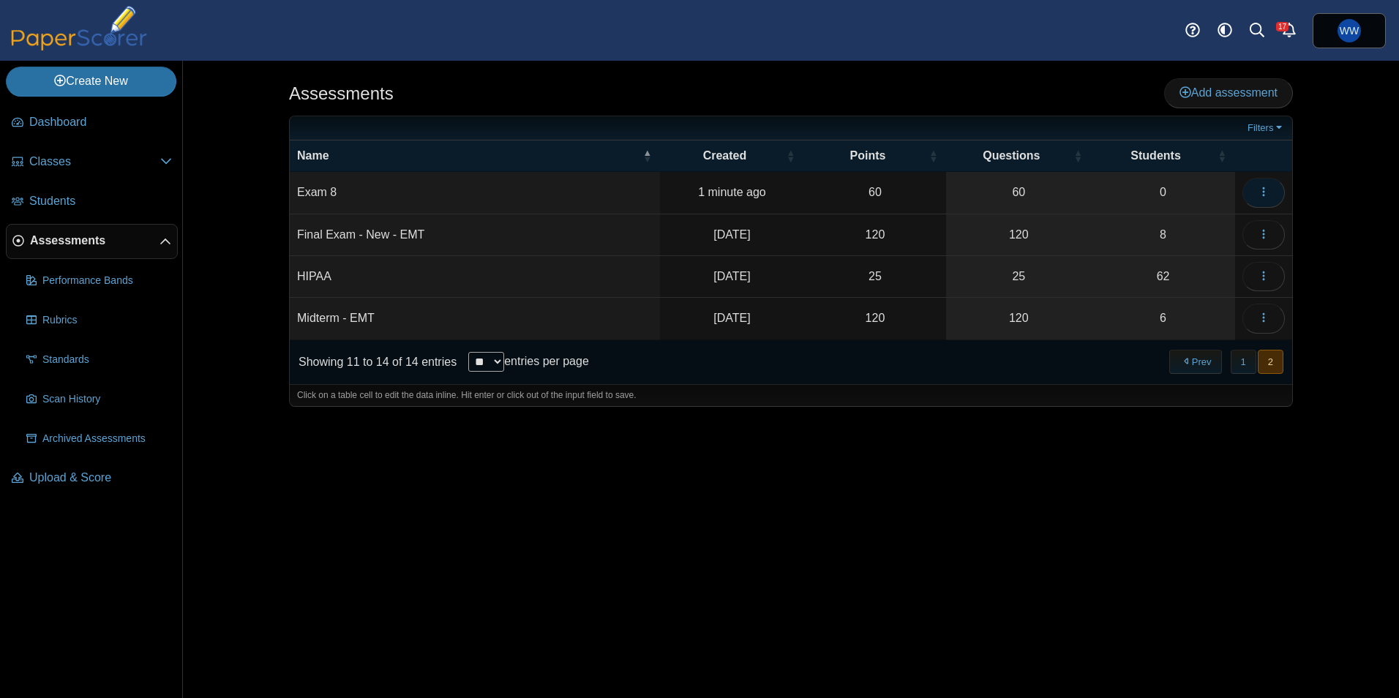
click at [1268, 186] on span "button" at bounding box center [1264, 192] width 12 height 12
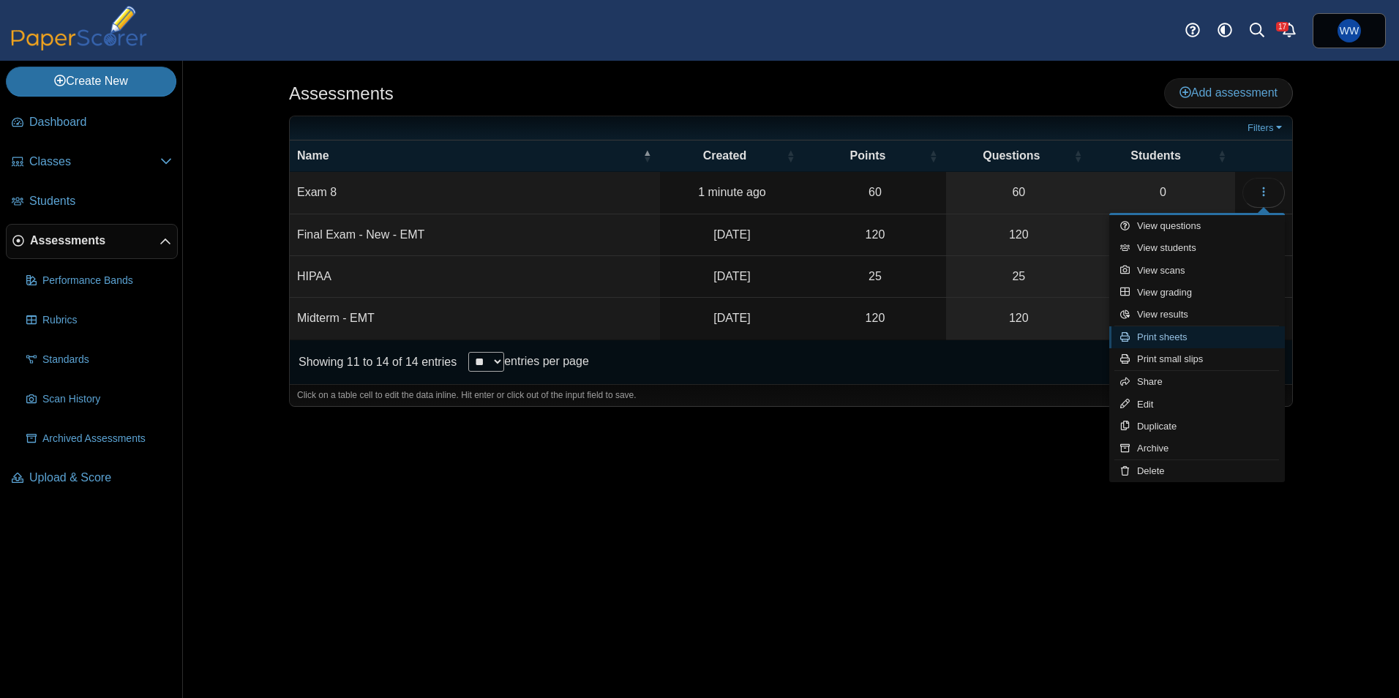
click at [1205, 330] on link "Print sheets" at bounding box center [1197, 337] width 176 height 22
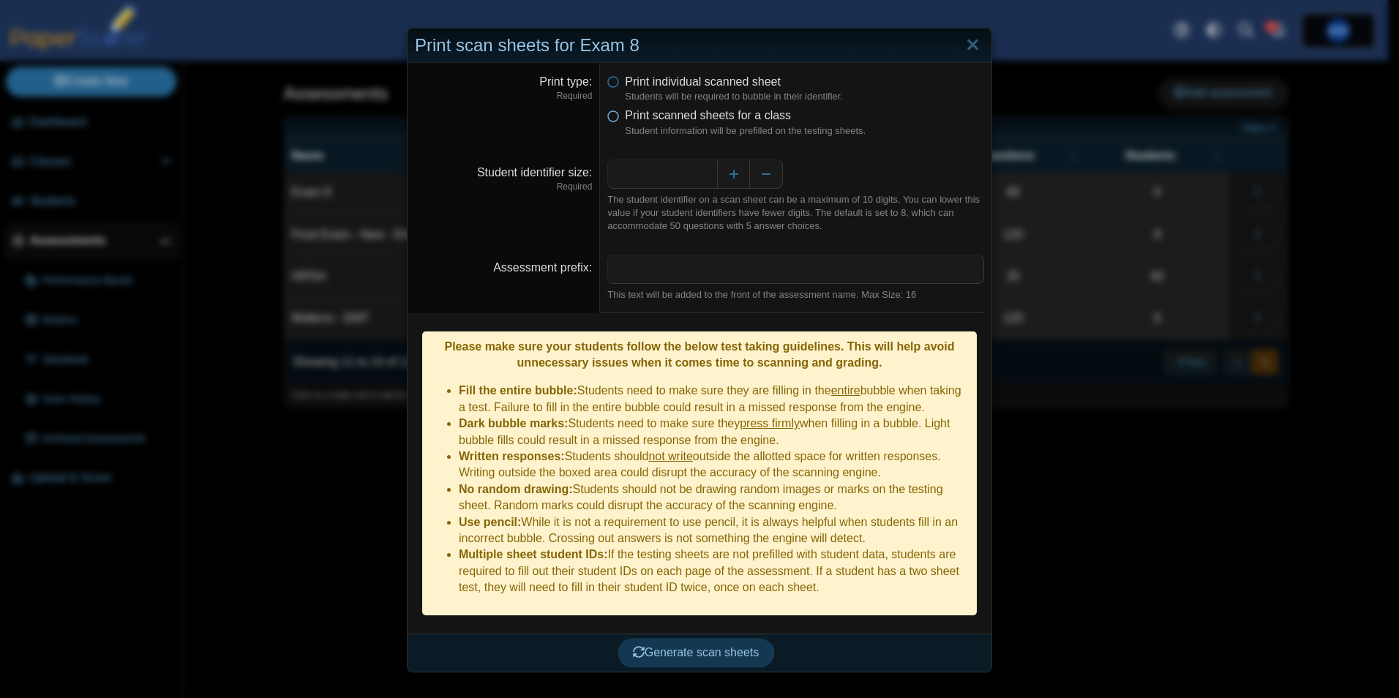
click at [607, 111] on icon at bounding box center [613, 113] width 12 height 10
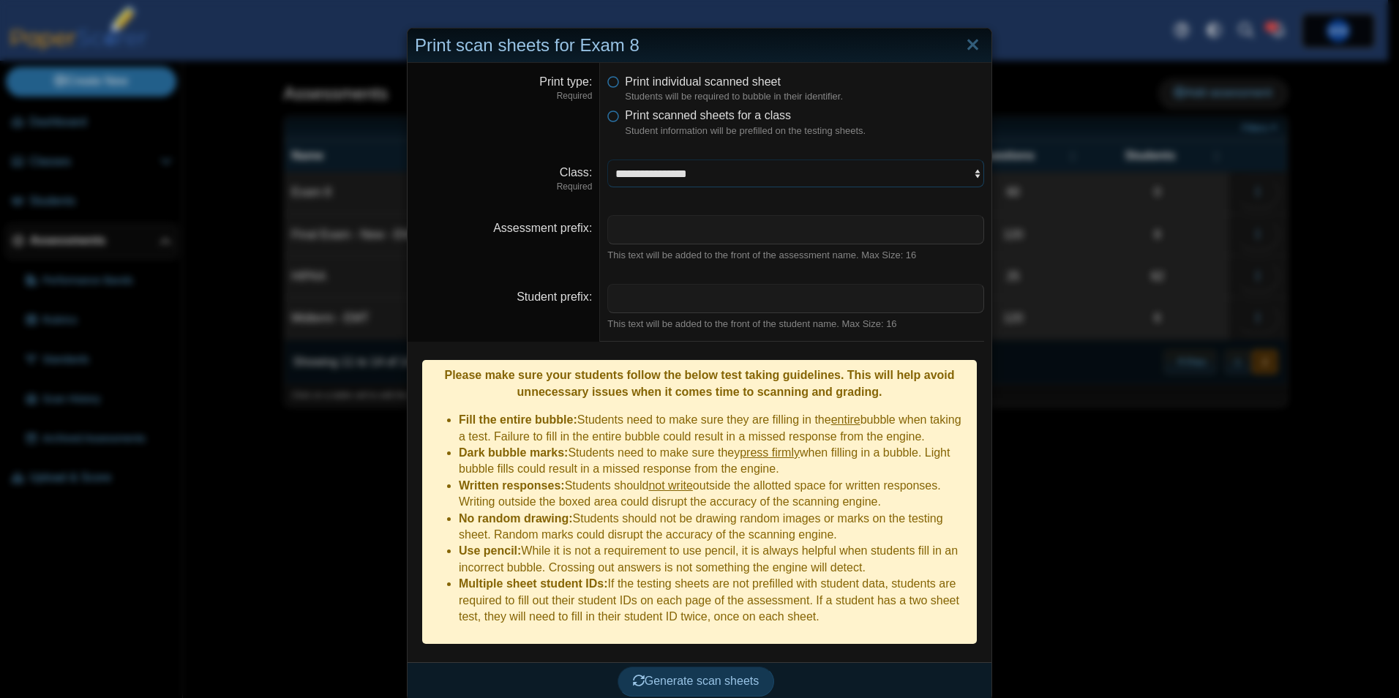
click at [653, 176] on select "**********" at bounding box center [795, 174] width 377 height 28
click at [607, 160] on select "**********" at bounding box center [795, 174] width 377 height 28
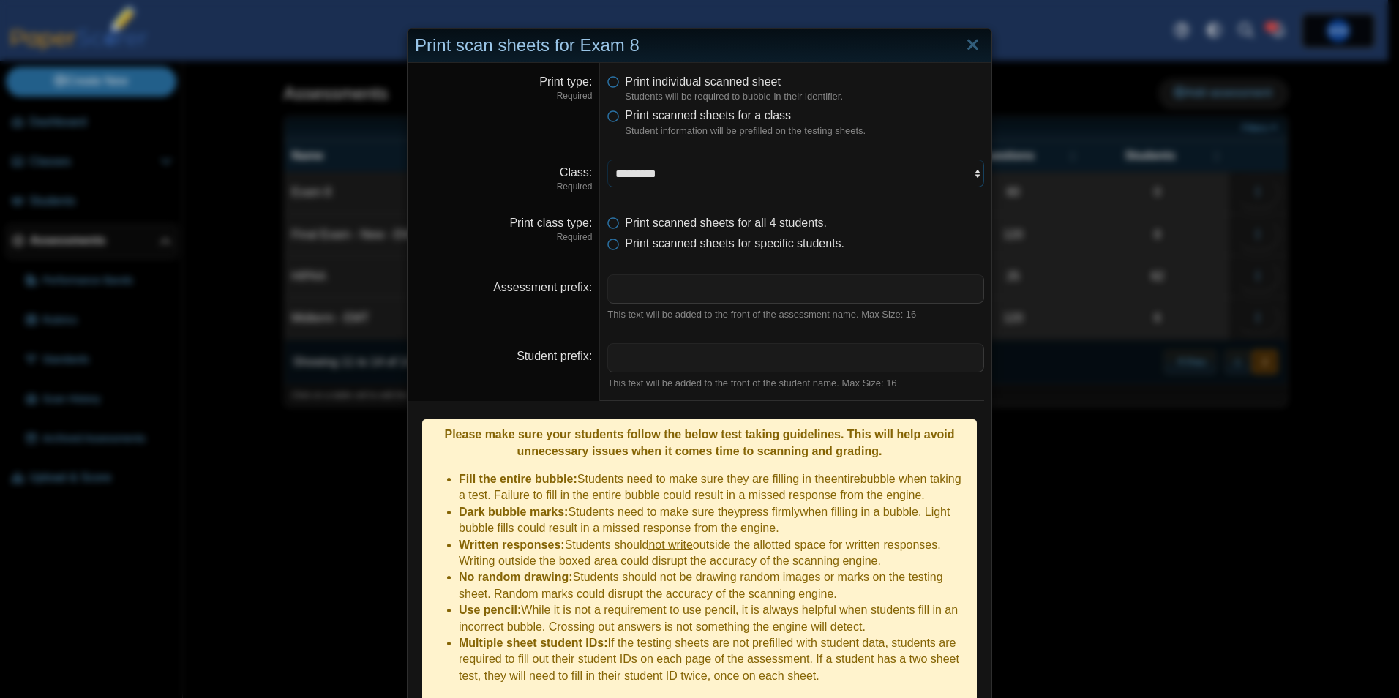
click at [697, 168] on select "**********" at bounding box center [795, 174] width 377 height 28
select select "**********"
click at [607, 160] on select "**********" at bounding box center [795, 174] width 377 height 28
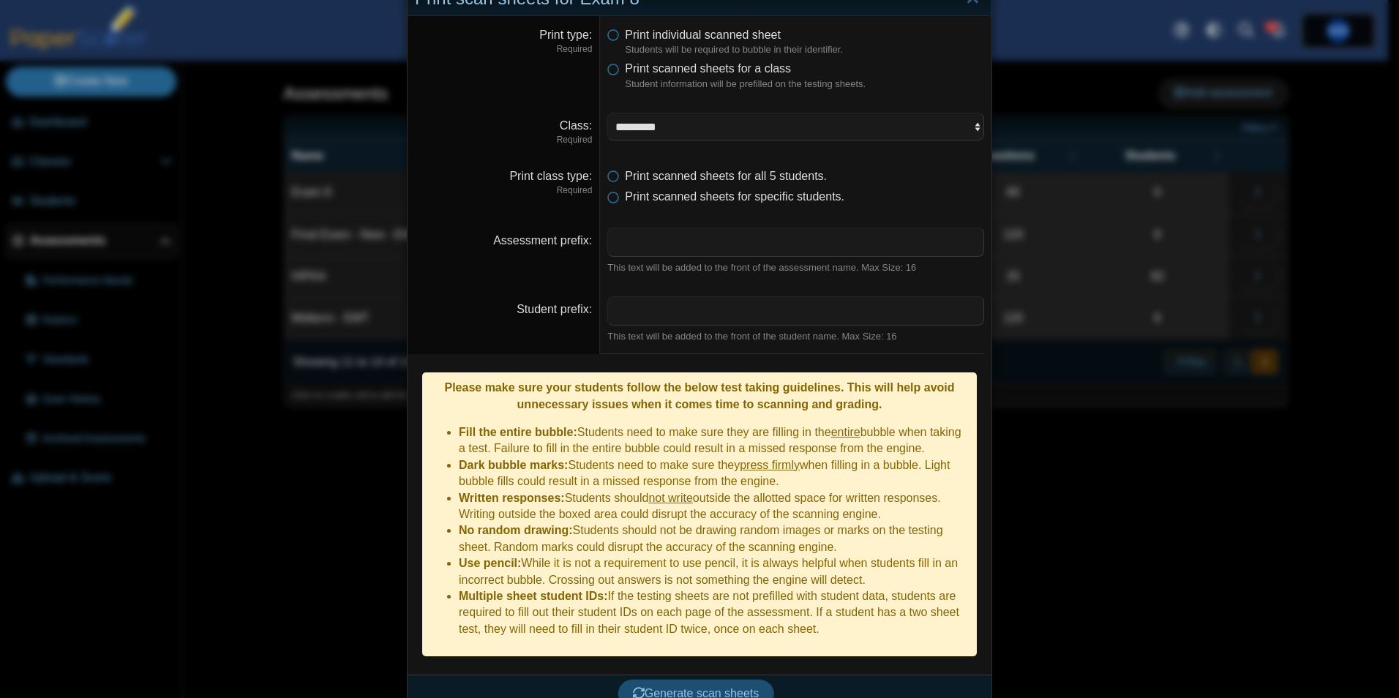
click at [729, 687] on span "Generate scan sheets" at bounding box center [696, 693] width 127 height 12
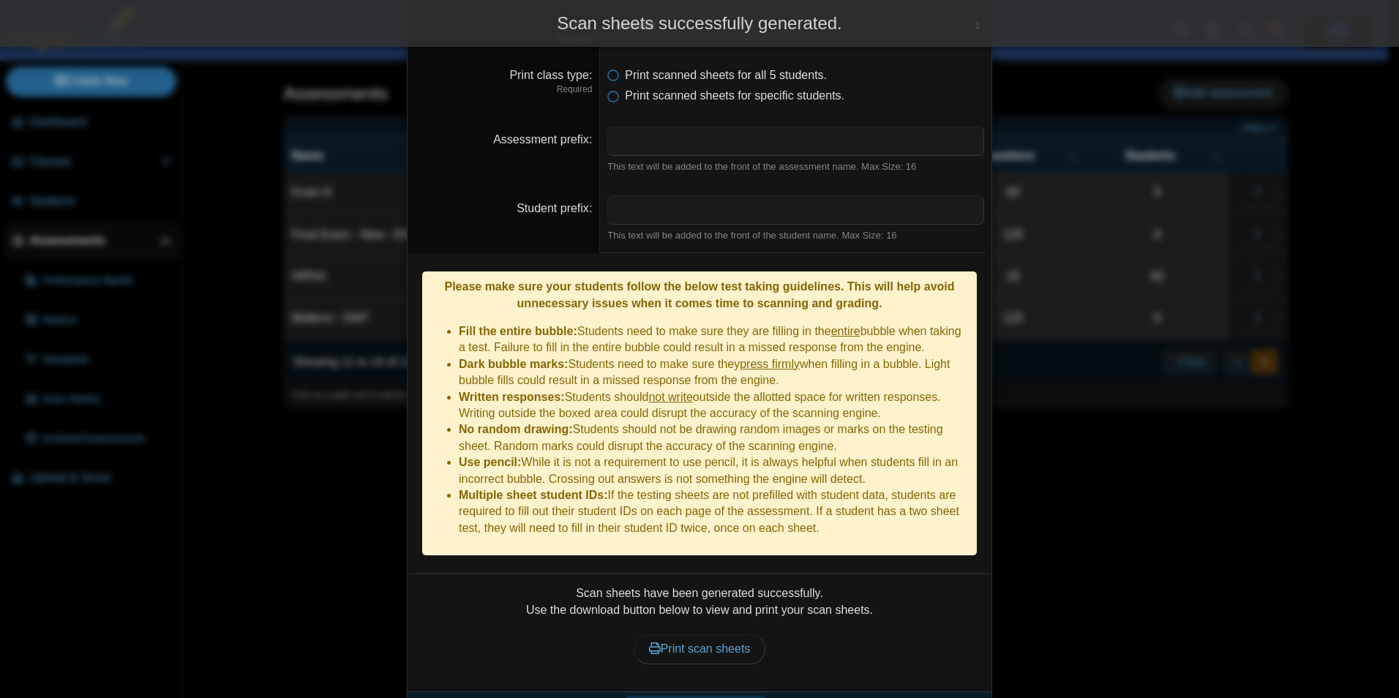
scroll to position [164, 0]
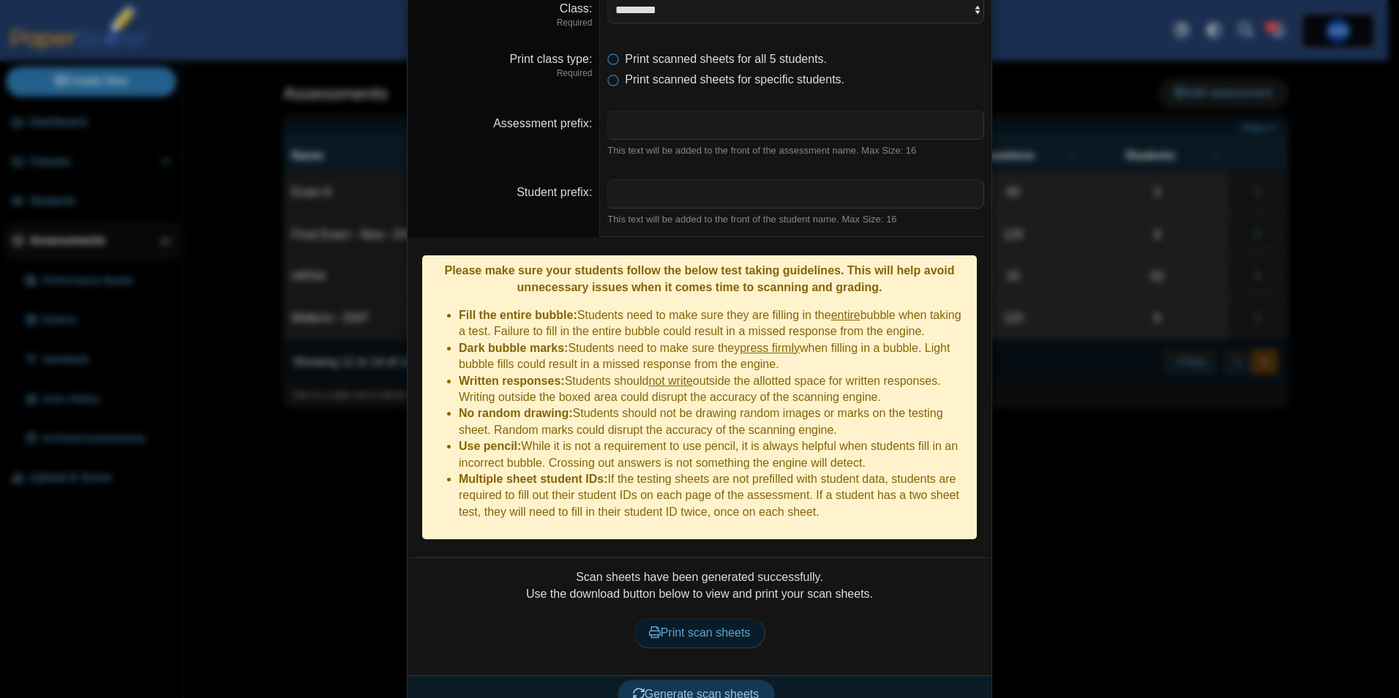
click at [702, 626] on span "Print scan sheets" at bounding box center [700, 632] width 102 height 12
